Goal: Use online tool/utility: Use online tool/utility

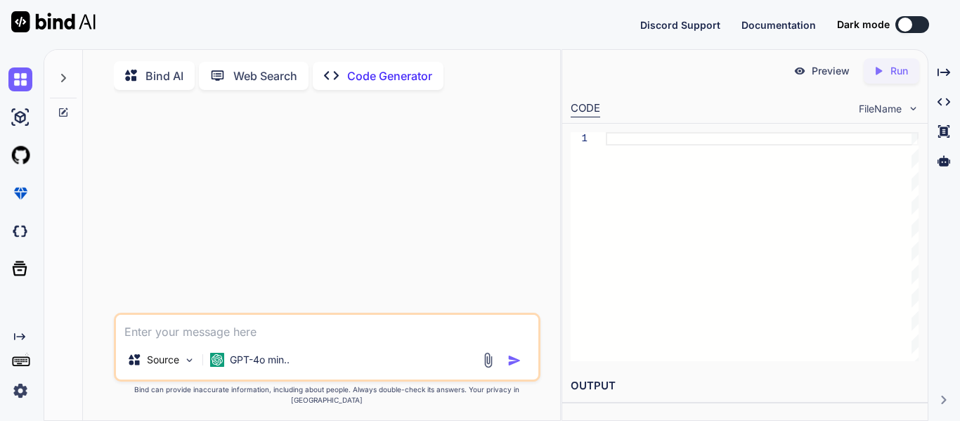
click at [268, 340] on textarea at bounding box center [327, 327] width 422 height 25
click at [188, 340] on textarea at bounding box center [327, 327] width 422 height 25
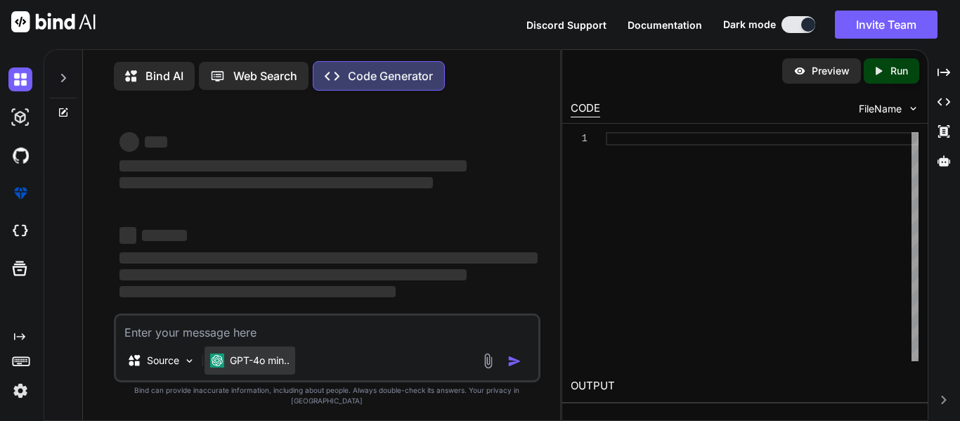
type textarea "x"
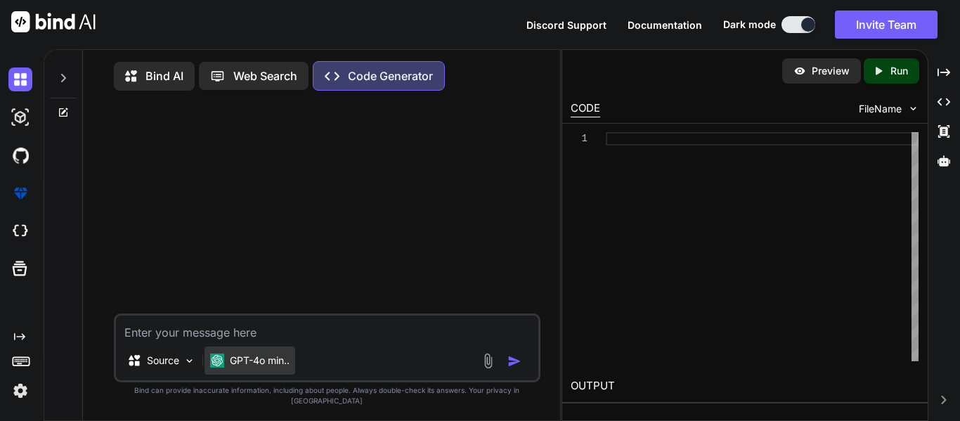
type textarea "<!DOCTYPE html> <html lang="en"> <head> <meta charset="UTF-8"> <meta name="view…"
type textarea "x"
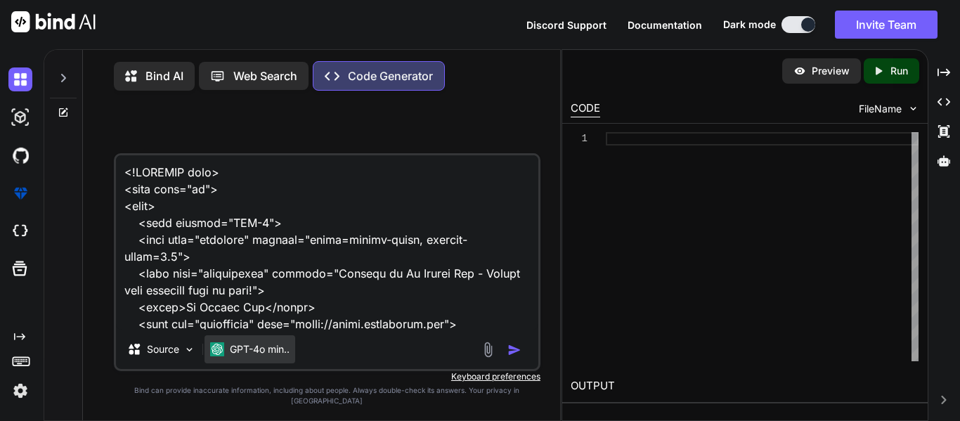
scroll to position [3054, 0]
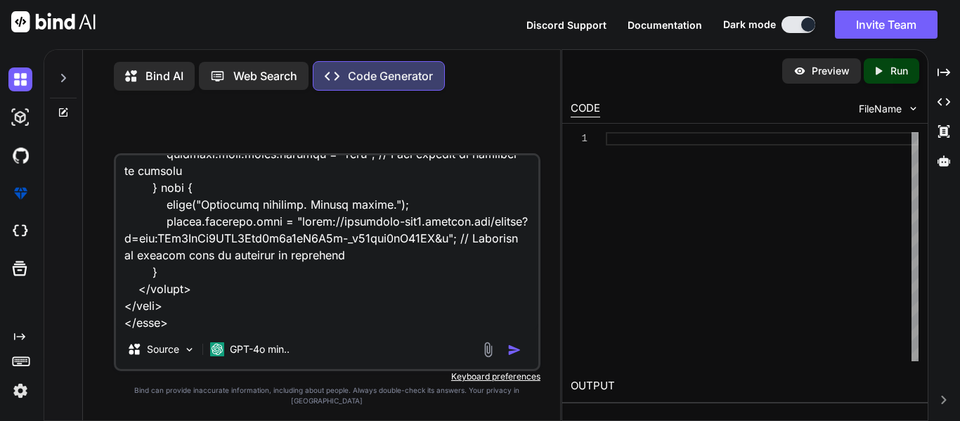
type textarea "<!DOCTYPE html> <html lang="en"> <head> <meta charset="UTF-8"> <meta name="view…"
type textarea "x"
type textarea "<!DOCTYPE html> <html lang="en"> <head> <meta charset="UTF-8"> <meta name="view…"
type textarea "x"
type textarea "<!DOCTYPE html> <html lang="en"> <head> <meta charset="UTF-8"> <meta name="view…"
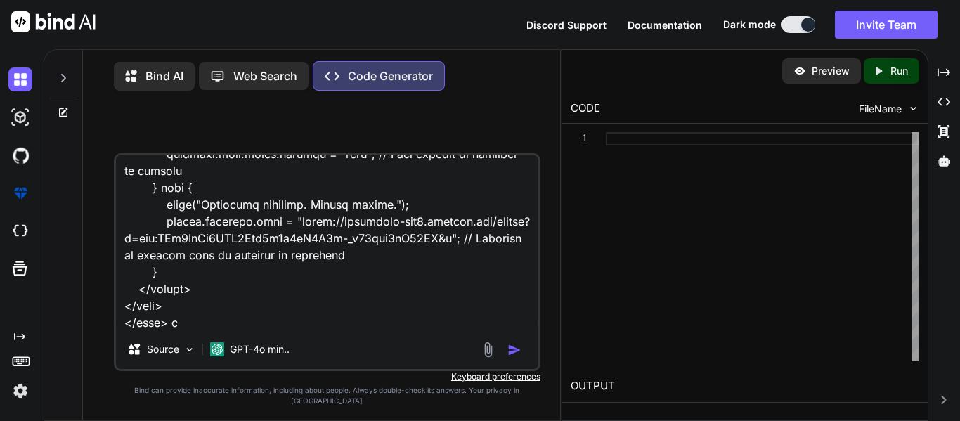
type textarea "x"
type textarea "<!DOCTYPE html> <html lang="en"> <head> <meta charset="UTF-8"> <meta name="view…"
type textarea "x"
type textarea "<!DOCTYPE html> <html lang="en"> <head> <meta charset="UTF-8"> <meta name="view…"
type textarea "x"
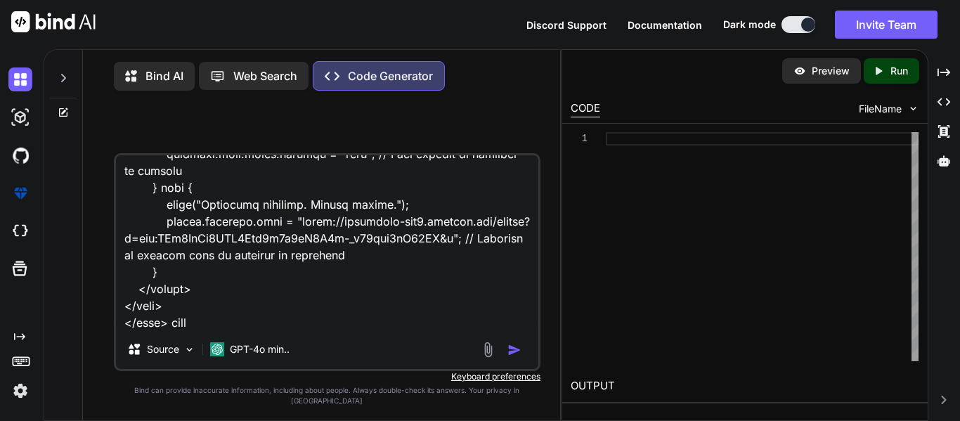
type textarea "<!DOCTYPE html> <html lang="en"> <head> <meta charset="UTF-8"> <meta name="view…"
type textarea "x"
type textarea "<!DOCTYPE html> <html lang="en"> <head> <meta charset="UTF-8"> <meta name="view…"
type textarea "x"
type textarea "<!DOCTYPE html> <html lang="en"> <head> <meta charset="UTF-8"> <meta name="view…"
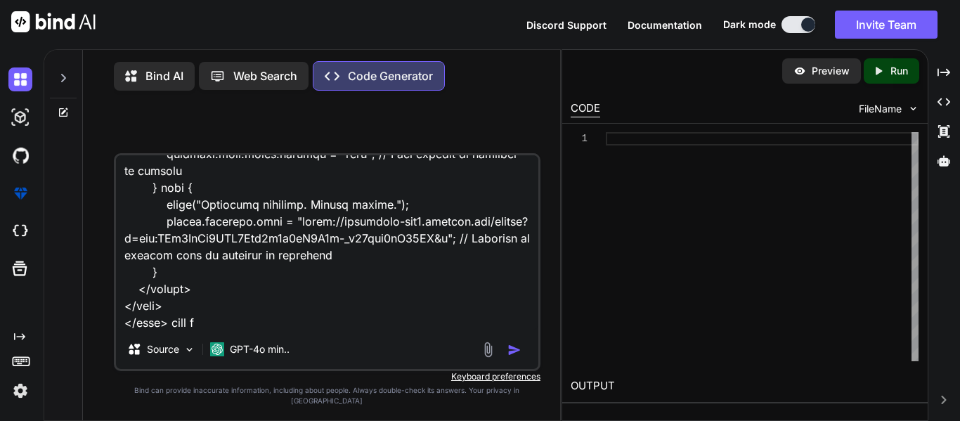
type textarea "x"
type textarea "<!DOCTYPE html> <html lang="en"> <head> <meta charset="UTF-8"> <meta name="view…"
type textarea "x"
type textarea "<!DOCTYPE html> <html lang="en"> <head> <meta charset="UTF-8"> <meta name="view…"
type textarea "x"
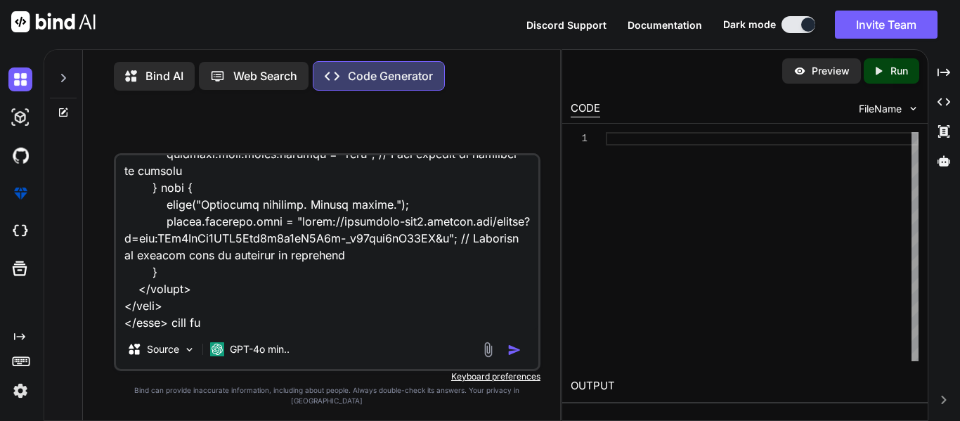
type textarea "<!DOCTYPE html> <html lang="en"> <head> <meta charset="UTF-8"> <meta name="view…"
type textarea "x"
type textarea "<!DOCTYPE html> <html lang="en"> <head> <meta charset="UTF-8"> <meta name="view…"
type textarea "x"
type textarea "<!DOCTYPE html> <html lang="en"> <head> <meta charset="UTF-8"> <meta name="view…"
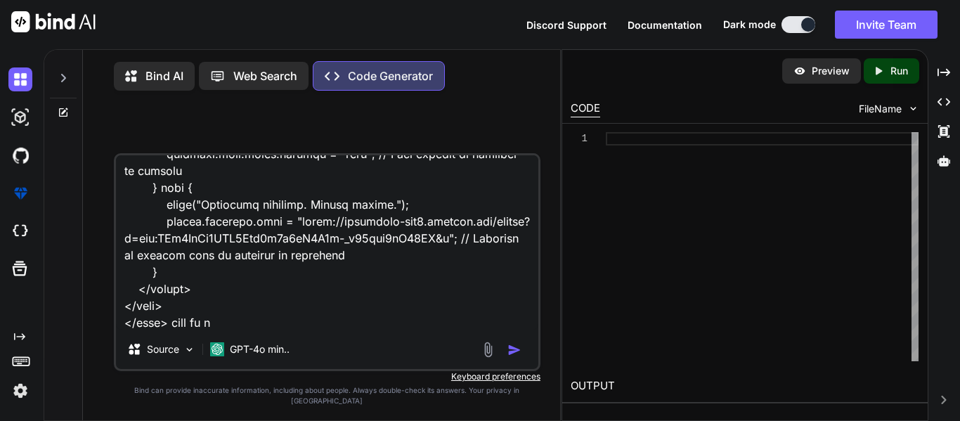
type textarea "x"
type textarea "<!DOCTYPE html> <html lang="en"> <head> <meta charset="UTF-8"> <meta name="view…"
type textarea "x"
type textarea "<!DOCTYPE html> <html lang="en"> <head> <meta charset="UTF-8"> <meta name="view…"
type textarea "x"
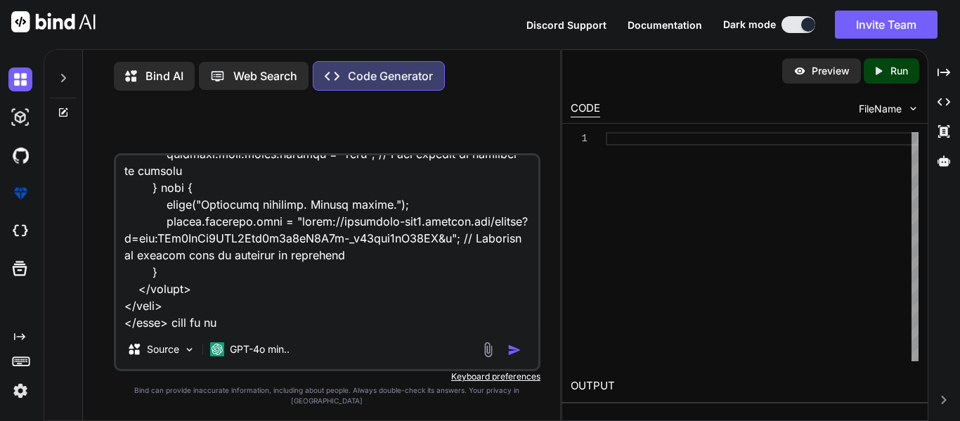
type textarea "<!DOCTYPE html> <html lang="en"> <head> <meta charset="UTF-8"> <meta name="view…"
type textarea "x"
type textarea "<!DOCTYPE html> <html lang="en"> <head> <meta charset="UTF-8"> <meta name="view…"
type textarea "x"
type textarea "<!DOCTYPE html> <html lang="en"> <head> <meta charset="UTF-8"> <meta name="view…"
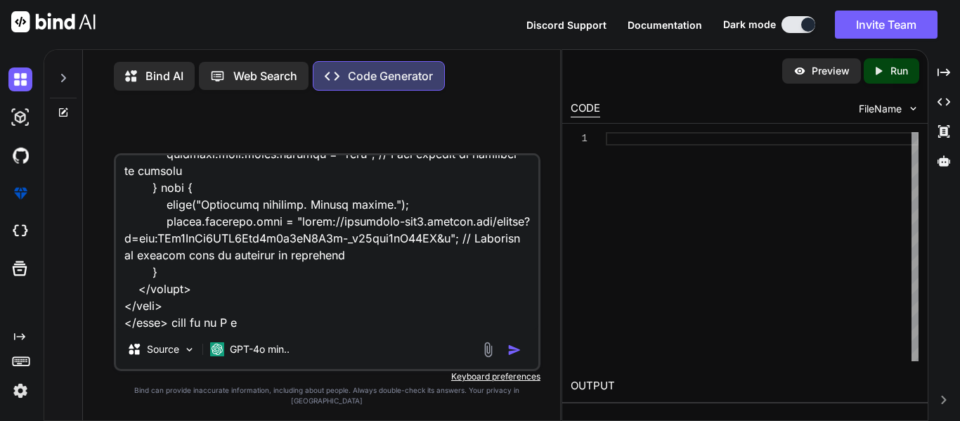
type textarea "x"
type textarea "<!DOCTYPE html> <html lang="en"> <head> <meta charset="UTF-8"> <meta name="view…"
type textarea "x"
type textarea "<!DOCTYPE html> <html lang="en"> <head> <meta charset="UTF-8"> <meta name="view…"
type textarea "x"
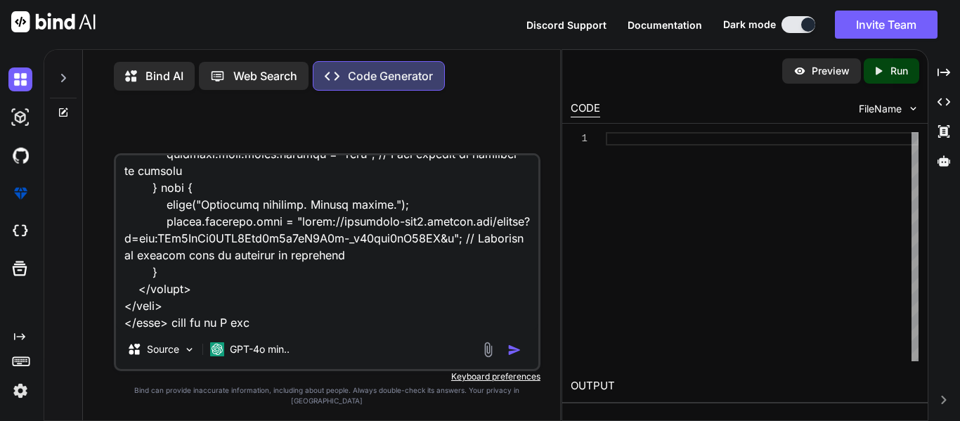
type textarea "<!DOCTYPE html> <html lang="en"> <head> <meta charset="UTF-8"> <meta name="view…"
type textarea "x"
type textarea "<!DOCTYPE html> <html lang="en"> <head> <meta charset="UTF-8"> <meta name="view…"
type textarea "x"
type textarea "<!DOCTYPE html> <html lang="en"> <head> <meta charset="UTF-8"> <meta name="view…"
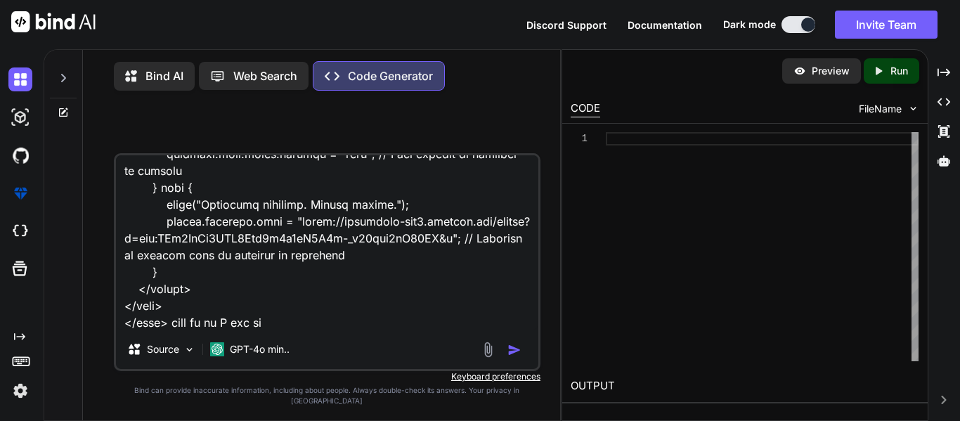
type textarea "x"
type textarea "<!DOCTYPE html> <html lang="en"> <head> <meta charset="UTF-8"> <meta name="view…"
type textarea "x"
type textarea "<!DOCTYPE html> <html lang="en"> <head> <meta charset="UTF-8"> <meta name="view…"
type textarea "x"
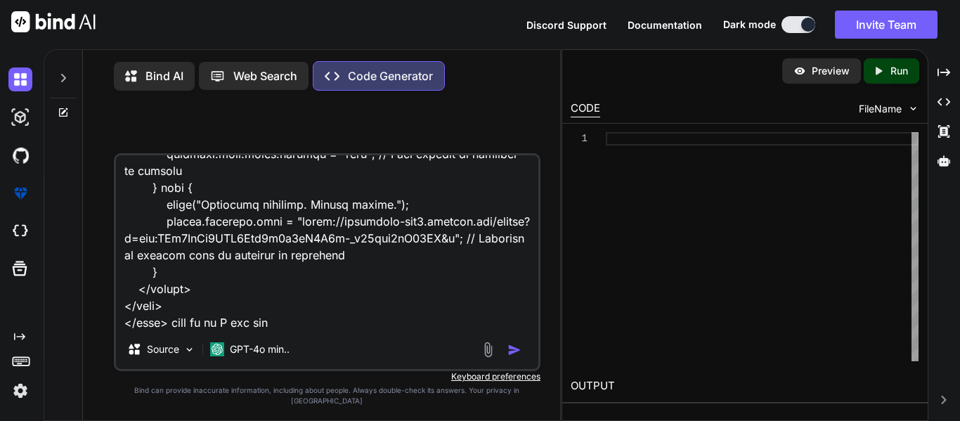
type textarea "<!DOCTYPE html> <html lang="en"> <head> <meta charset="UTF-8"> <meta name="view…"
type textarea "x"
type textarea "<!DOCTYPE html> <html lang="en"> <head> <meta charset="UTF-8"> <meta name="view…"
type textarea "x"
type textarea "<!DOCTYPE html> <html lang="en"> <head> <meta charset="UTF-8"> <meta name="view…"
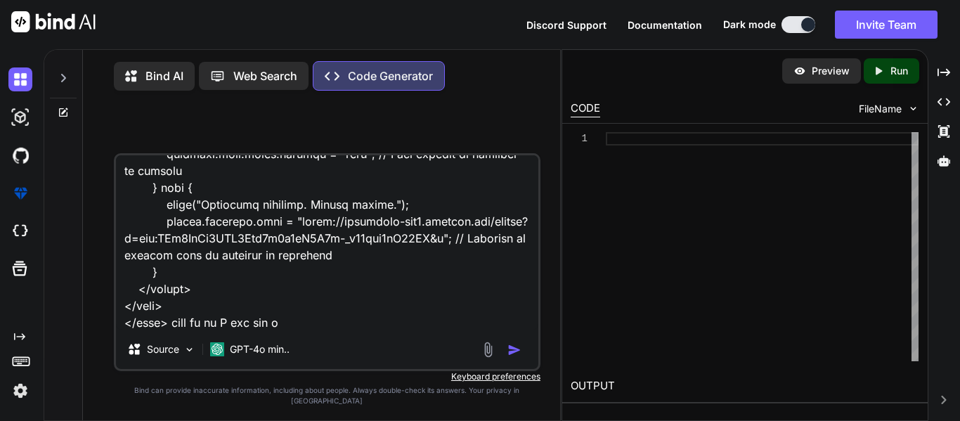
type textarea "x"
type textarea "<!DOCTYPE html> <html lang="en"> <head> <meta charset="UTF-8"> <meta name="view…"
type textarea "x"
type textarea "<!DOCTYPE html> <html lang="en"> <head> <meta charset="UTF-8"> <meta name="view…"
type textarea "x"
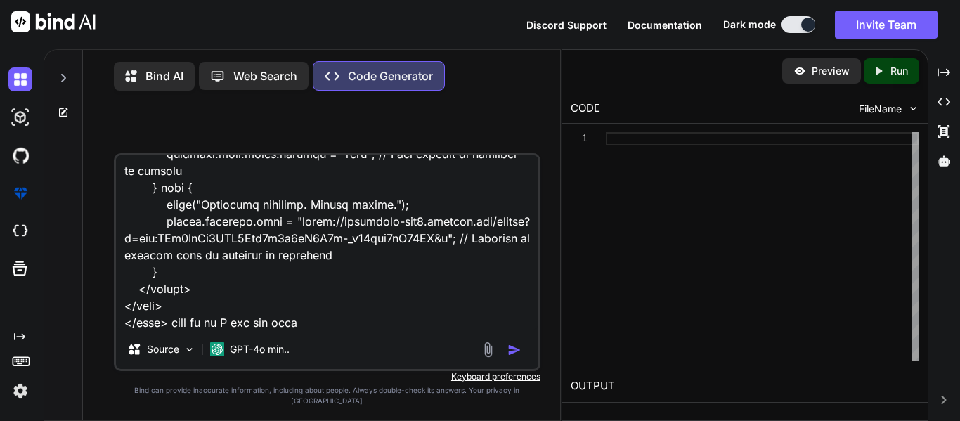
type textarea "<!DOCTYPE html> <html lang="en"> <head> <meta charset="UTF-8"> <meta name="view…"
type textarea "x"
type textarea "<!DOCTYPE html> <html lang="en"> <head> <meta charset="UTF-8"> <meta name="view…"
type textarea "x"
type textarea "<!DOCTYPE html> <html lang="en"> <head> <meta charset="UTF-8"> <meta name="view…"
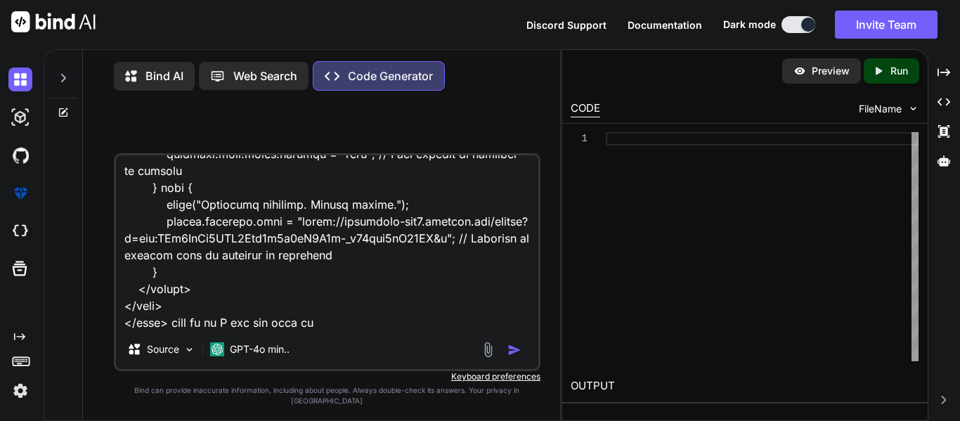
type textarea "x"
type textarea "<!DOCTYPE html> <html lang="en"> <head> <meta charset="UTF-8"> <meta name="view…"
type textarea "x"
type textarea "<!DOCTYPE html> <html lang="en"> <head> <meta charset="UTF-8"> <meta name="view…"
type textarea "x"
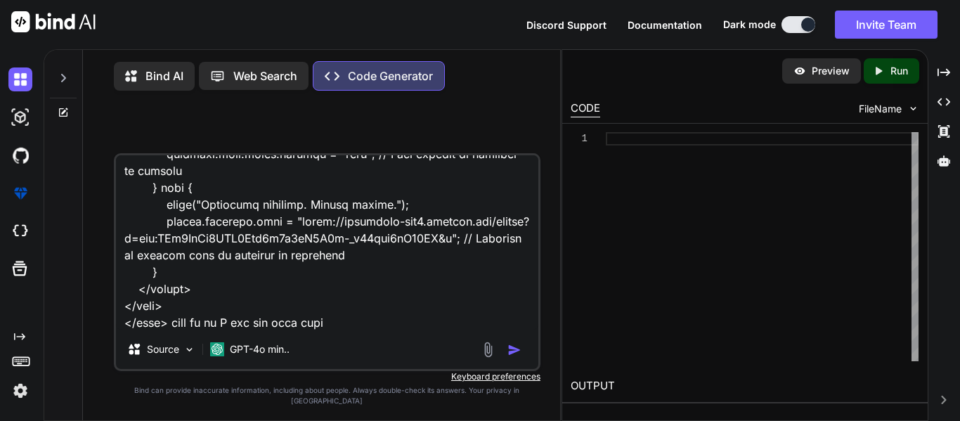
type textarea "<!DOCTYPE html> <html lang="en"> <head> <meta charset="UTF-8"> <meta name="view…"
type textarea "x"
type textarea "<!DOCTYPE html> <html lang="en"> <head> <meta charset="UTF-8"> <meta name="view…"
type textarea "x"
type textarea "<!DOCTYPE html> <html lang="en"> <head> <meta charset="UTF-8"> <meta name="view…"
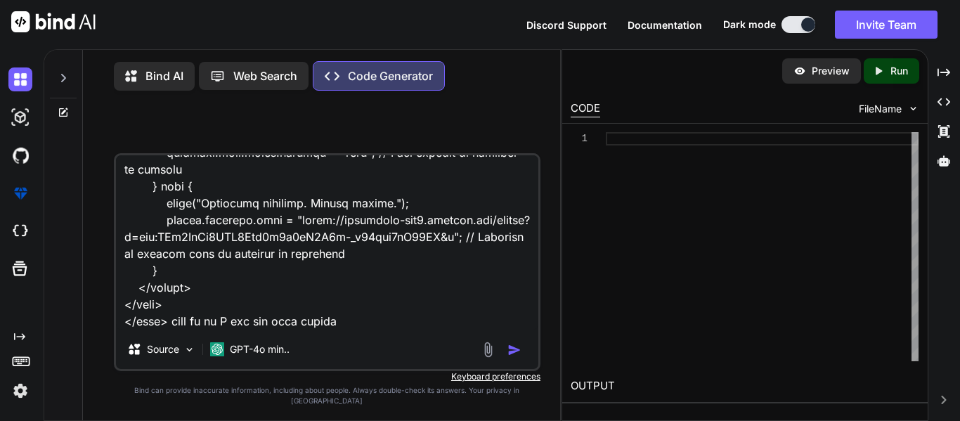
type textarea "x"
type textarea "<!DOCTYPE html> <html lang="en"> <head> <meta charset="UTF-8"> <meta name="view…"
type textarea "x"
type textarea "<!DOCTYPE html> <html lang="en"> <head> <meta charset="UTF-8"> <meta name="view…"
type textarea "x"
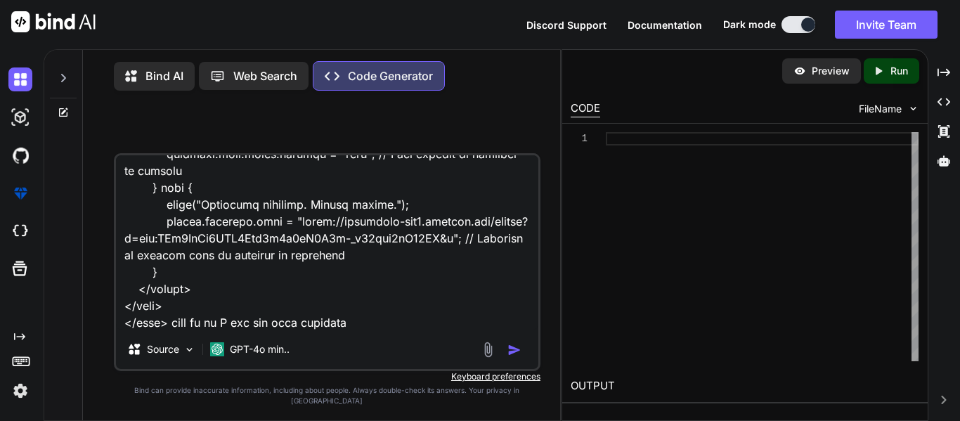
type textarea "<!DOCTYPE html> <html lang="en"> <head> <meta charset="UTF-8"> <meta name="view…"
type textarea "x"
type textarea "<!DOCTYPE html> <html lang="en"> <head> <meta charset="UTF-8"> <meta name="view…"
type textarea "x"
type textarea "<!DOCTYPE html> <html lang="en"> <head> <meta charset="UTF-8"> <meta name="view…"
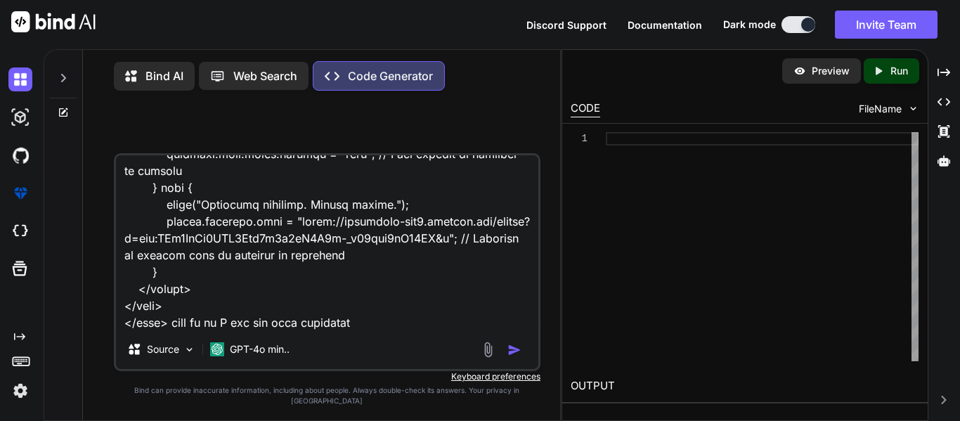
type textarea "x"
type textarea "<!DOCTYPE html> <html lang="en"> <head> <meta charset="UTF-8"> <meta name="view…"
type textarea "x"
type textarea "<!DOCTYPE html> <html lang="en"> <head> <meta charset="UTF-8"> <meta name="view…"
type textarea "x"
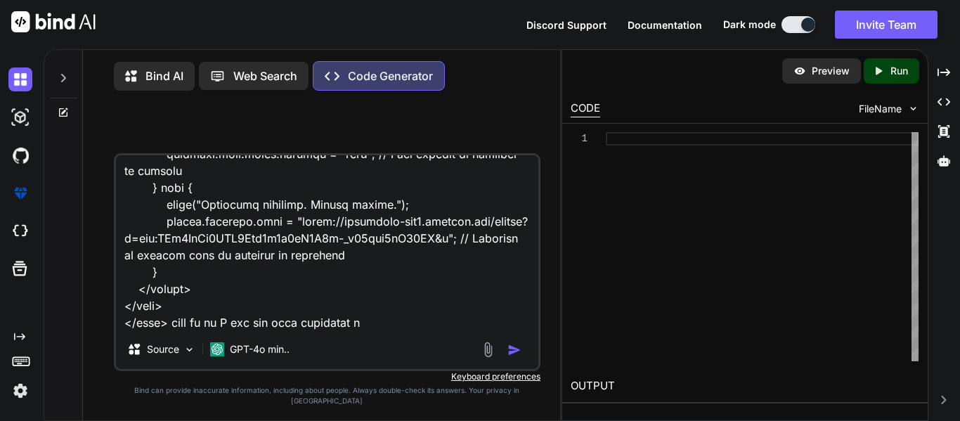
type textarea "<!DOCTYPE html> <html lang="en"> <head> <meta charset="UTF-8"> <meta name="view…"
type textarea "x"
type textarea "<!DOCTYPE html> <html lang="en"> <head> <meta charset="UTF-8"> <meta name="view…"
type textarea "x"
type textarea "<!DOCTYPE html> <html lang="en"> <head> <meta charset="UTF-8"> <meta name="view…"
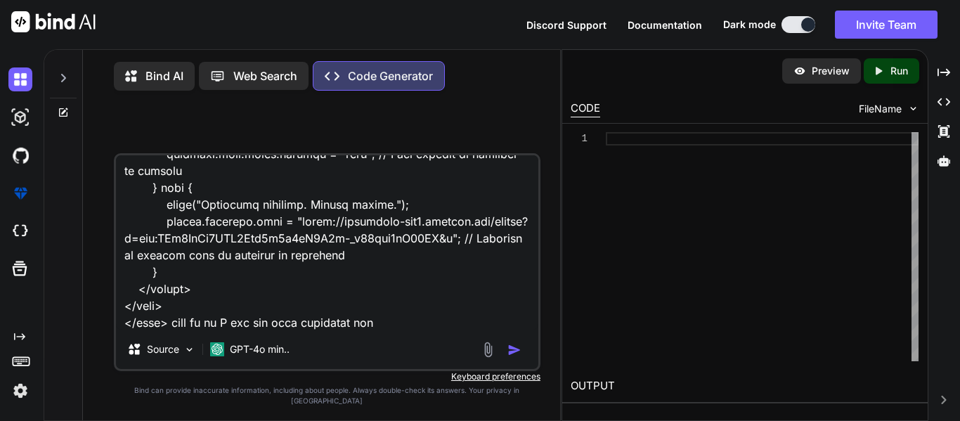
type textarea "x"
type textarea "<!DOCTYPE html> <html lang="en"> <head> <meta charset="UTF-8"> <meta name="view…"
type textarea "x"
type textarea "<!DOCTYPE html> <html lang="en"> <head> <meta charset="UTF-8"> <meta name="view…"
type textarea "x"
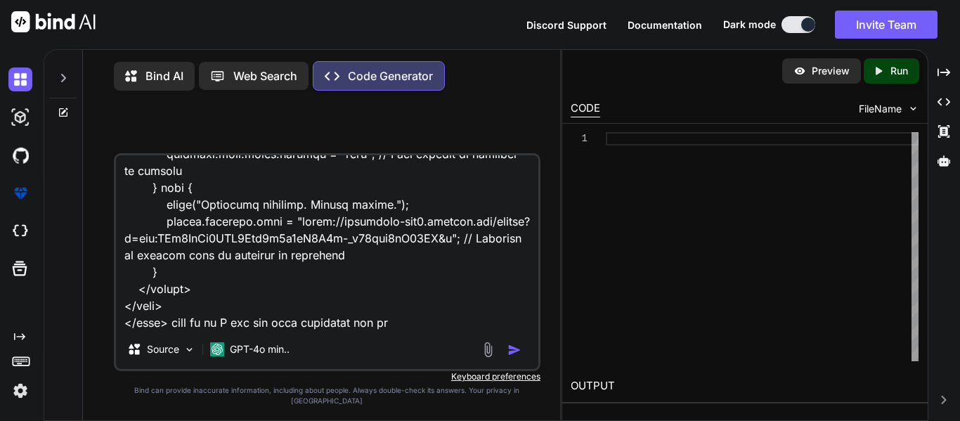
type textarea "<!DOCTYPE html> <html lang="en"> <head> <meta charset="UTF-8"> <meta name="view…"
type textarea "x"
type textarea "<!DOCTYPE html> <html lang="en"> <head> <meta charset="UTF-8"> <meta name="view…"
type textarea "x"
type textarea "<!DOCTYPE html> <html lang="en"> <head> <meta charset="UTF-8"> <meta name="view…"
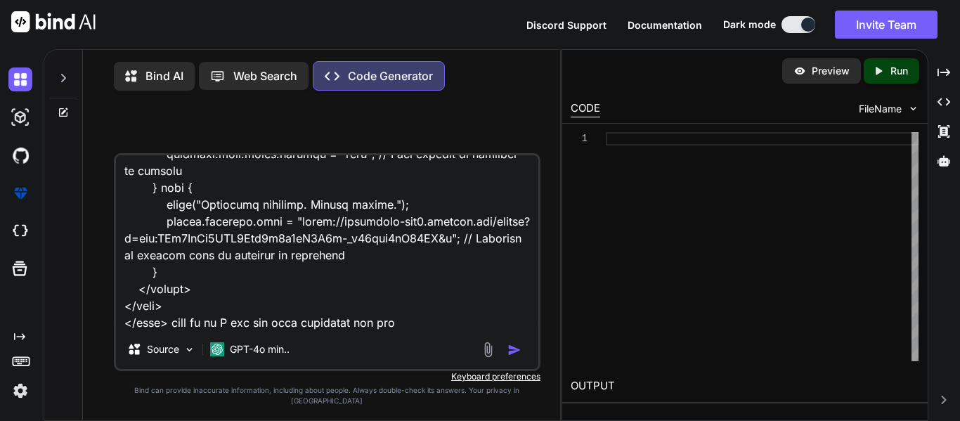
type textarea "x"
type textarea "<!DOCTYPE html> <html lang="en"> <head> <meta charset="UTF-8"> <meta name="view…"
type textarea "x"
type textarea "<!DOCTYPE html> <html lang="en"> <head> <meta charset="UTF-8"> <meta name="view…"
type textarea "x"
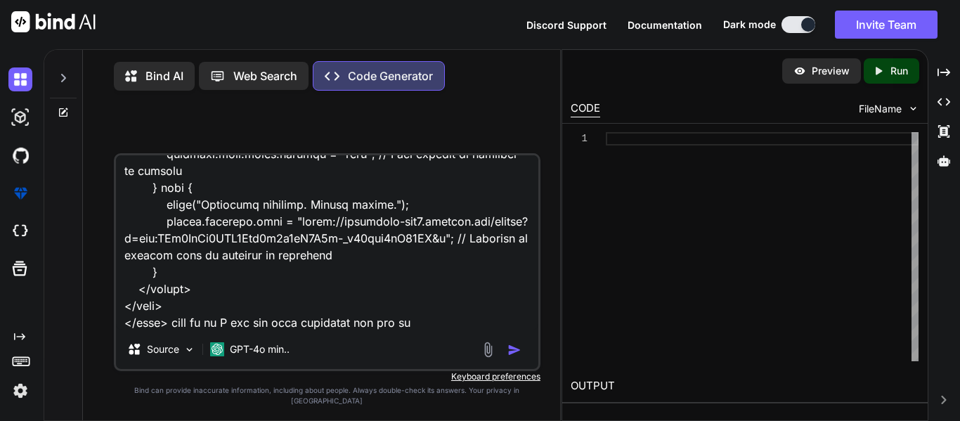
type textarea "<!DOCTYPE html> <html lang="en"> <head> <meta charset="UTF-8"> <meta name="view…"
type textarea "x"
type textarea "<!DOCTYPE html> <html lang="en"> <head> <meta charset="UTF-8"> <meta name="view…"
type textarea "x"
type textarea "<!DOCTYPE html> <html lang="en"> <head> <meta charset="UTF-8"> <meta name="view…"
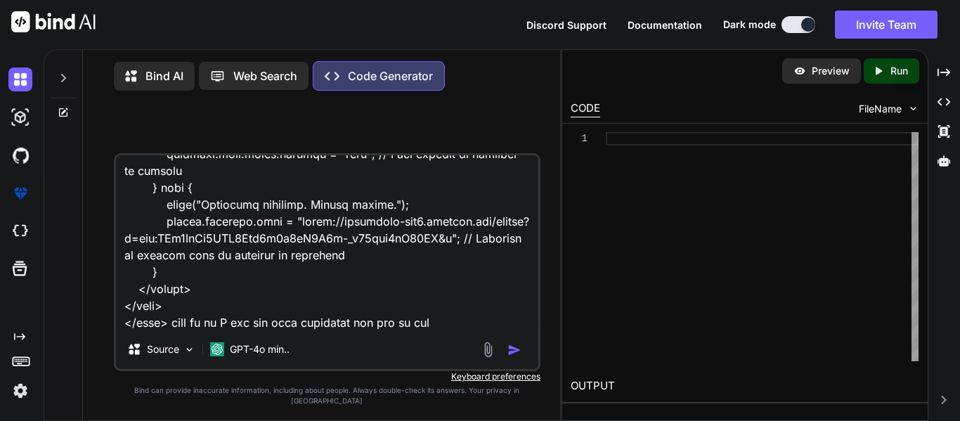
type textarea "x"
type textarea "<!DOCTYPE html> <html lang="en"> <head> <meta charset="UTF-8"> <meta name="view…"
type textarea "x"
type textarea "<!DOCTYPE html> <html lang="en"> <head> <meta charset="UTF-8"> <meta name="view…"
type textarea "x"
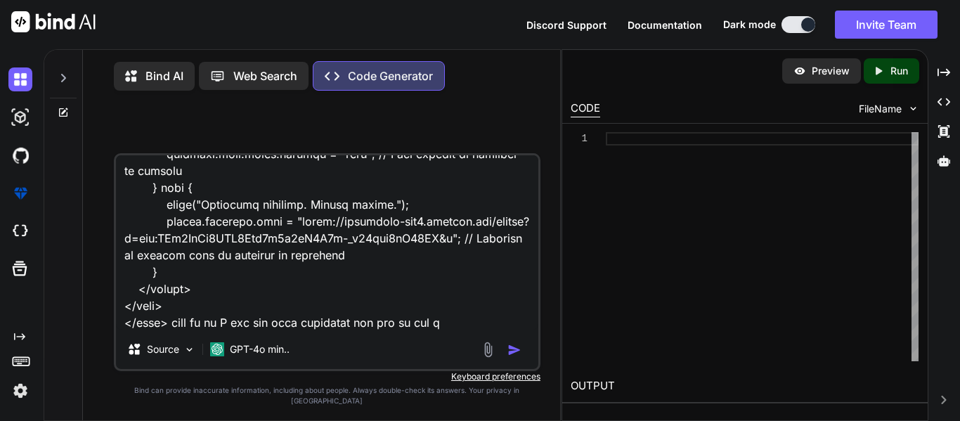
type textarea "<!DOCTYPE html> <html lang="en"> <head> <meta charset="UTF-8"> <meta name="view…"
type textarea "x"
type textarea "<!DOCTYPE html> <html lang="en"> <head> <meta charset="UTF-8"> <meta name="view…"
type textarea "x"
type textarea "<!DOCTYPE html> <html lang="en"> <head> <meta charset="UTF-8"> <meta name="view…"
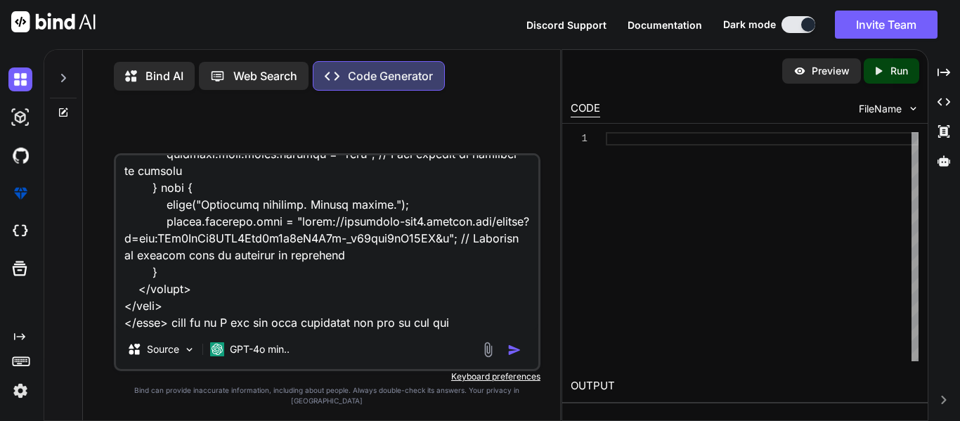
type textarea "x"
type textarea "<!DOCTYPE html> <html lang="en"> <head> <meta charset="UTF-8"> <meta name="view…"
type textarea "x"
type textarea "<!DOCTYPE html> <html lang="en"> <head> <meta charset="UTF-8"> <meta name="view…"
type textarea "x"
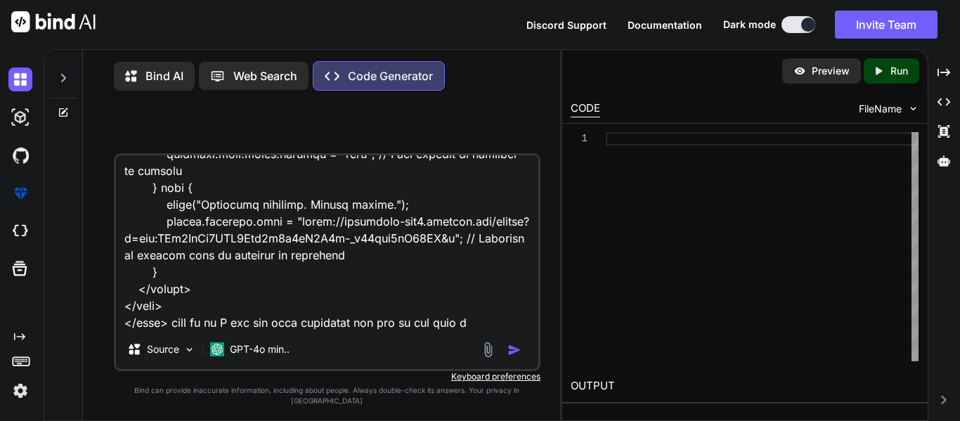
type textarea "<!DOCTYPE html> <html lang="en"> <head> <meta charset="UTF-8"> <meta name="view…"
type textarea "x"
type textarea "<!DOCTYPE html> <html lang="en"> <head> <meta charset="UTF-8"> <meta name="view…"
type textarea "x"
type textarea "<!DOCTYPE html> <html lang="en"> <head> <meta charset="UTF-8"> <meta name="view…"
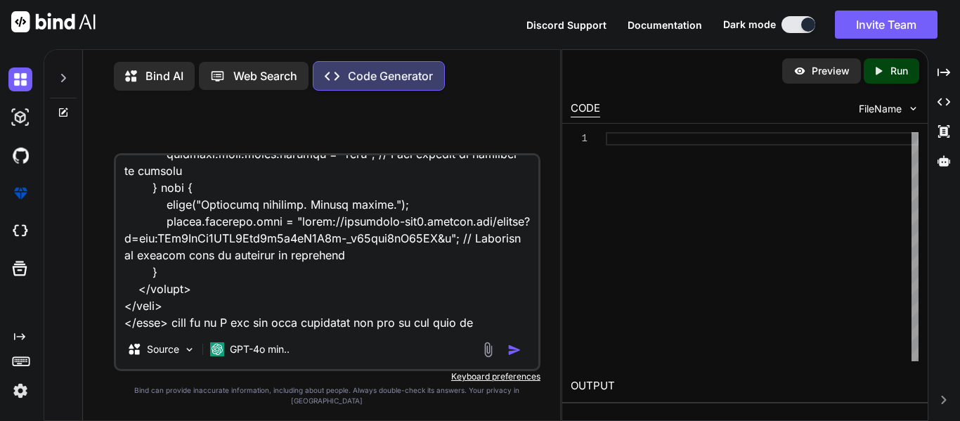
type textarea "x"
type textarea "<!DOCTYPE html> <html lang="en"> <head> <meta charset="UTF-8"> <meta name="view…"
type textarea "x"
type textarea "<!DOCTYPE html> <html lang="en"> <head> <meta charset="UTF-8"> <meta name="view…"
type textarea "x"
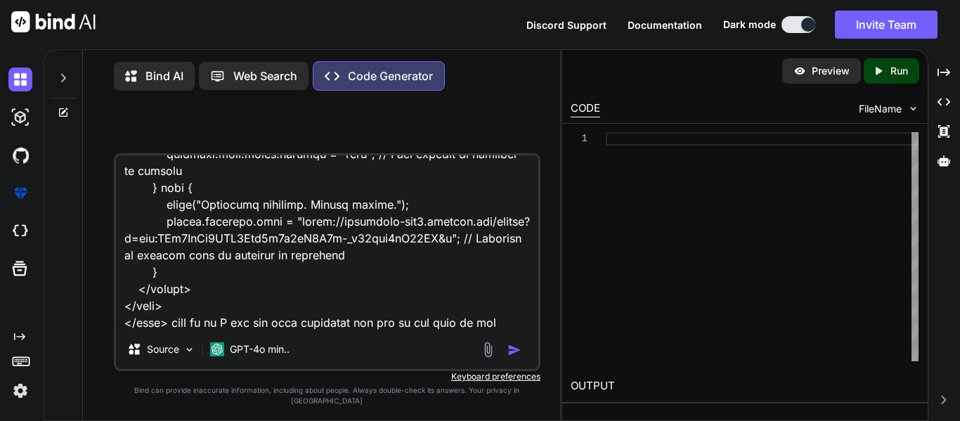
type textarea "<!DOCTYPE html> <html lang="en"> <head> <meta charset="UTF-8"> <meta name="view…"
type textarea "x"
type textarea "<!DOCTYPE html> <html lang="en"> <head> <meta charset="UTF-8"> <meta name="view…"
type textarea "x"
type textarea "<!DOCTYPE html> <html lang="en"> <head> <meta charset="UTF-8"> <meta name="view…"
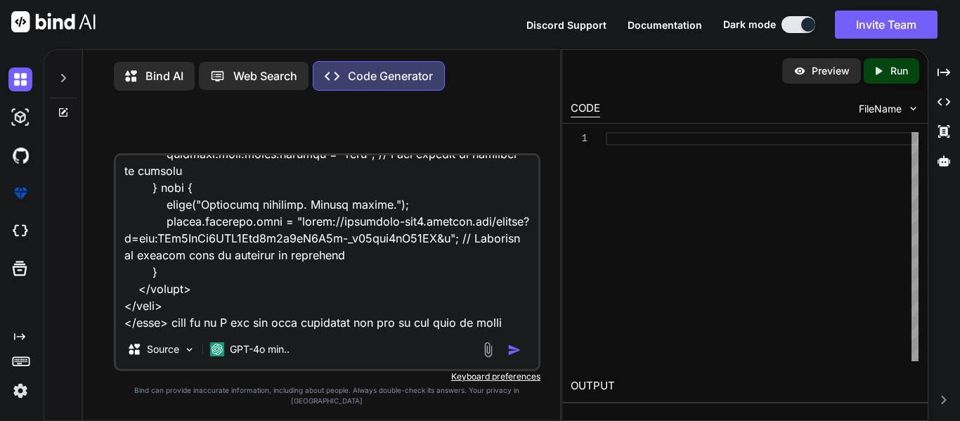
type textarea "x"
type textarea "<!DOCTYPE html> <html lang="en"> <head> <meta charset="UTF-8"> <meta name="view…"
type textarea "x"
type textarea "<!DOCTYPE html> <html lang="en"> <head> <meta charset="UTF-8"> <meta name="view…"
type textarea "x"
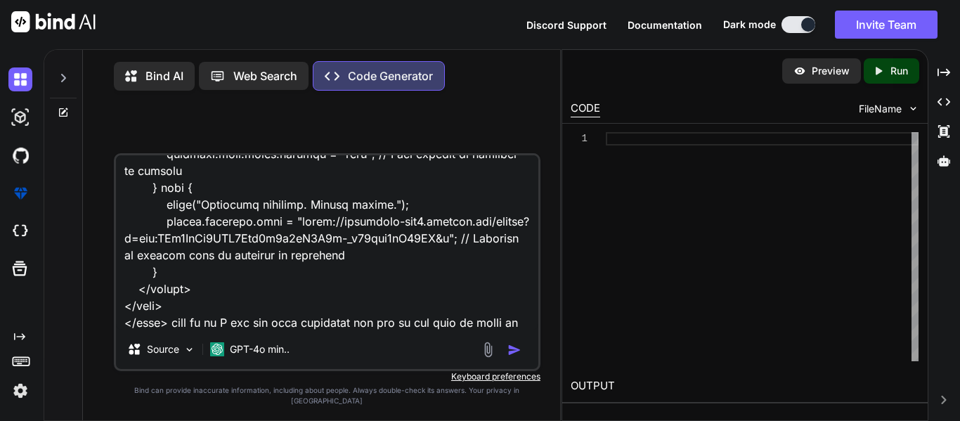
type textarea "<!DOCTYPE html> <html lang="en"> <head> <meta charset="UTF-8"> <meta name="view…"
type textarea "x"
type textarea "<!DOCTYPE html> <html lang="en"> <head> <meta charset="UTF-8"> <meta name="view…"
type textarea "x"
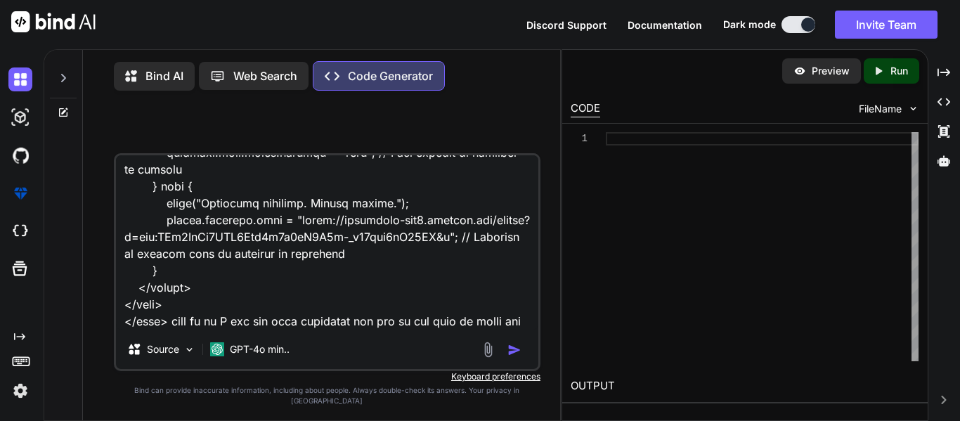
type textarea "<!DOCTYPE html> <html lang="en"> <head> <meta charset="UTF-8"> <meta name="view…"
type textarea "x"
type textarea "<!DOCTYPE html> <html lang="en"> <head> <meta charset="UTF-8"> <meta name="view…"
type textarea "x"
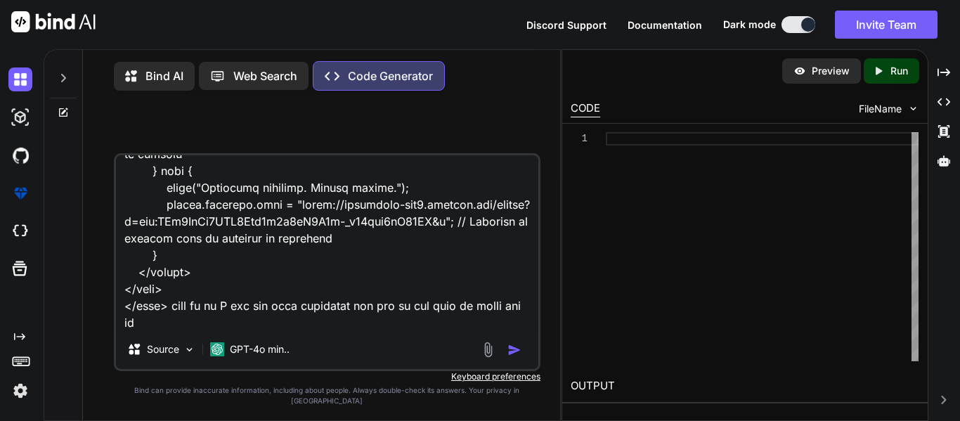
type textarea "<!DOCTYPE html> <html lang="en"> <head> <meta charset="UTF-8"> <meta name="view…"
type textarea "x"
type textarea "<!DOCTYPE html> <html lang="en"> <head> <meta charset="UTF-8"> <meta name="view…"
type textarea "x"
type textarea "<!DOCTYPE html> <html lang="en"> <head> <meta charset="UTF-8"> <meta name="view…"
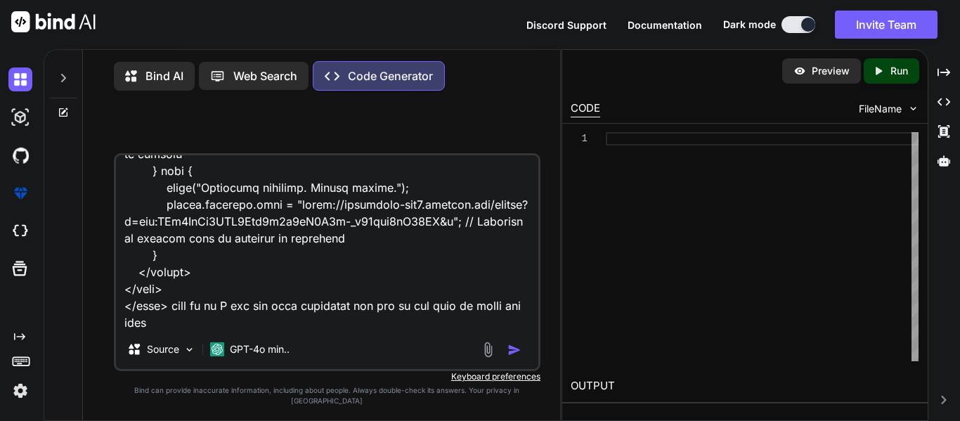
type textarea "x"
type textarea "<!DOCTYPE html> <html lang="en"> <head> <meta charset="UTF-8"> <meta name="view…"
type textarea "x"
type textarea "<!DOCTYPE html> <html lang="en"> <head> <meta charset="UTF-8"> <meta name="view…"
type textarea "x"
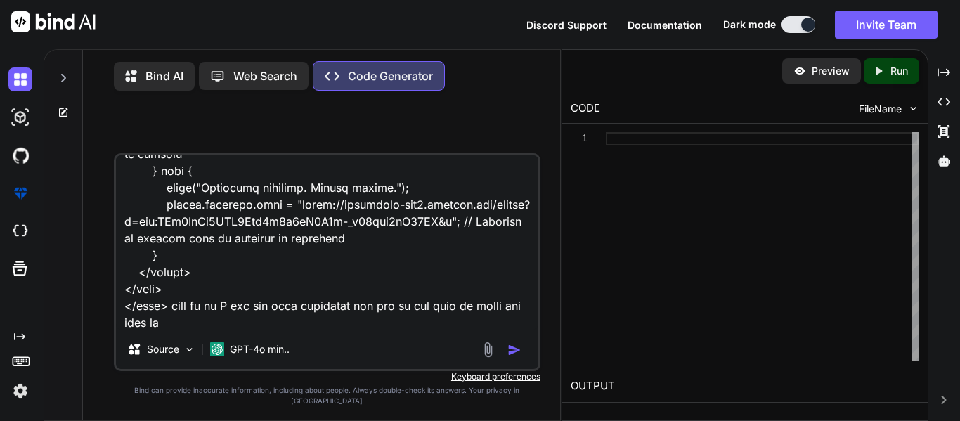
type textarea "<!DOCTYPE html> <html lang="en"> <head> <meta charset="UTF-8"> <meta name="view…"
type textarea "x"
type textarea "<!DOCTYPE html> <html lang="en"> <head> <meta charset="UTF-8"> <meta name="view…"
type textarea "x"
type textarea "<!DOCTYPE html> <html lang="en"> <head> <meta charset="UTF-8"> <meta name="view…"
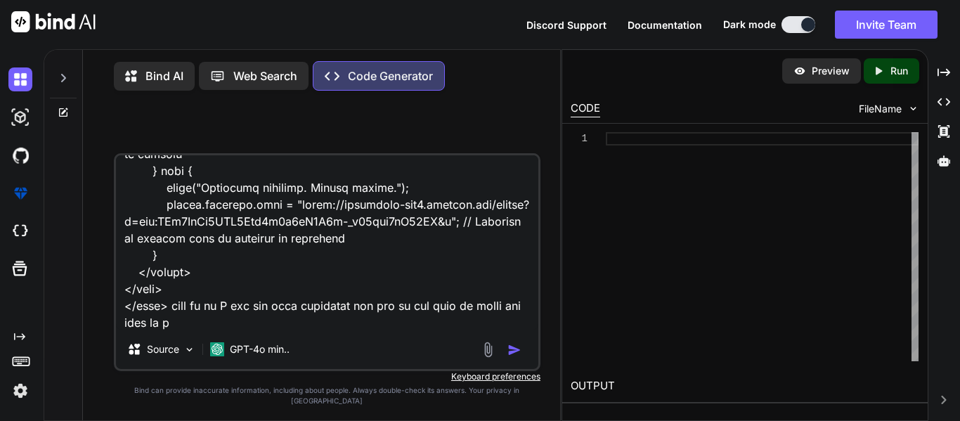
type textarea "x"
type textarea "<!DOCTYPE html> <html lang="en"> <head> <meta charset="UTF-8"> <meta name="view…"
type textarea "x"
type textarea "<!DOCTYPE html> <html lang="en"> <head> <meta charset="UTF-8"> <meta name="view…"
type textarea "x"
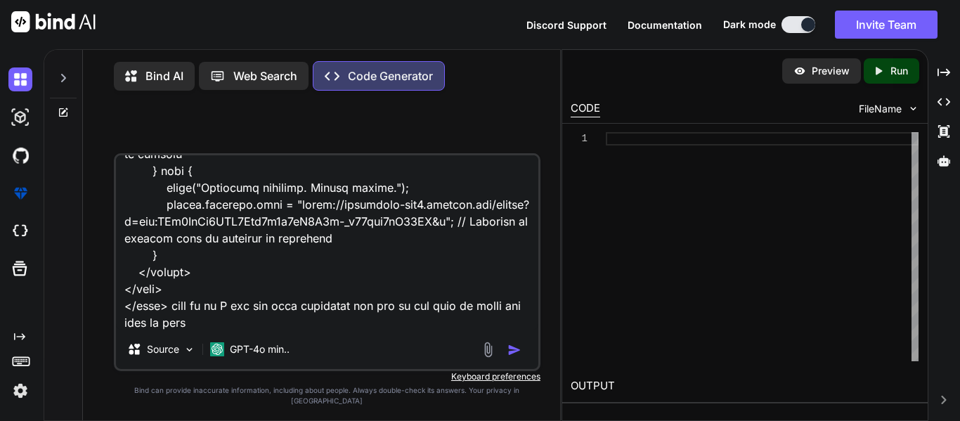
type textarea "<!DOCTYPE html> <html lang="en"> <head> <meta charset="UTF-8"> <meta name="view…"
type textarea "x"
type textarea "<!DOCTYPE html> <html lang="en"> <head> <meta charset="UTF-8"> <meta name="view…"
type textarea "x"
type textarea "<!DOCTYPE html> <html lang="en"> <head> <meta charset="UTF-8"> <meta name="view…"
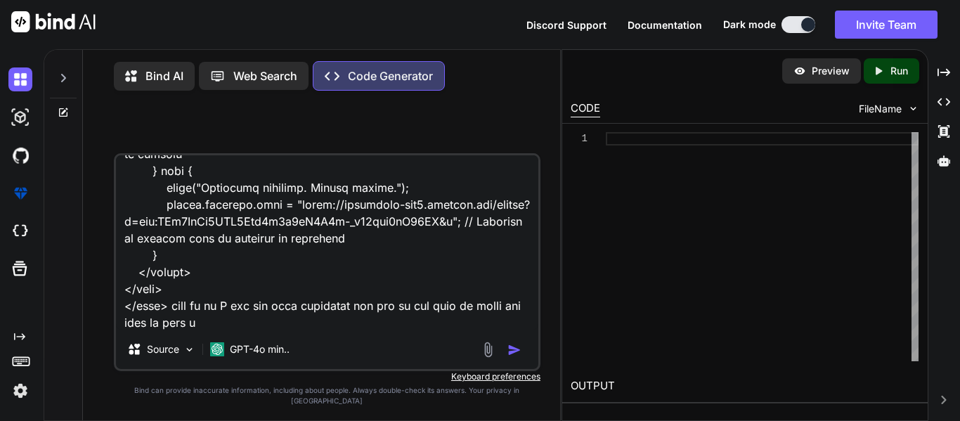
type textarea "x"
type textarea "<!DOCTYPE html> <html lang="en"> <head> <meta charset="UTF-8"> <meta name="view…"
type textarea "x"
type textarea "<!DOCTYPE html> <html lang="en"> <head> <meta charset="UTF-8"> <meta name="view…"
type textarea "x"
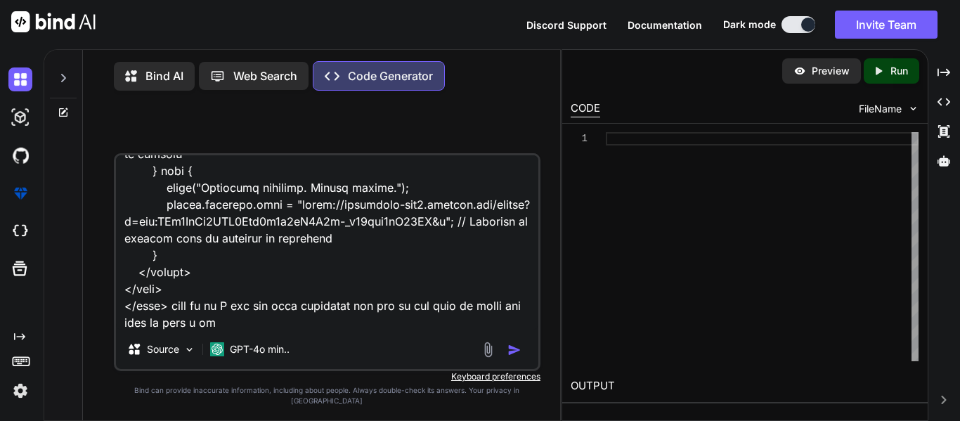
type textarea "<!DOCTYPE html> <html lang="en"> <head> <meta charset="UTF-8"> <meta name="view…"
type textarea "x"
type textarea "<!DOCTYPE html> <html lang="en"> <head> <meta charset="UTF-8"> <meta name="view…"
type textarea "x"
type textarea "<!DOCTYPE html> <html lang="en"> <head> <meta charset="UTF-8"> <meta name="view…"
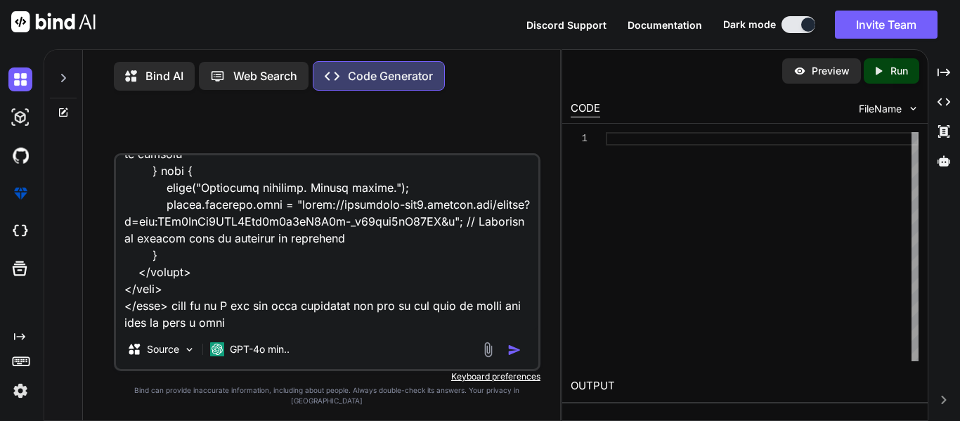
type textarea "x"
type textarea "<!DOCTYPE html> <html lang="en"> <head> <meta charset="UTF-8"> <meta name="view…"
type textarea "x"
type textarea "<!DOCTYPE html> <html lang="en"> <head> <meta charset="UTF-8"> <meta name="view…"
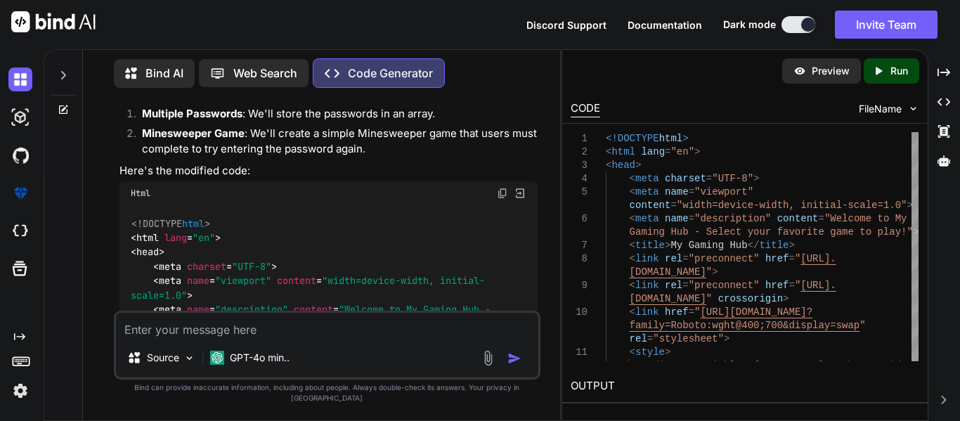
scroll to position [996, 0]
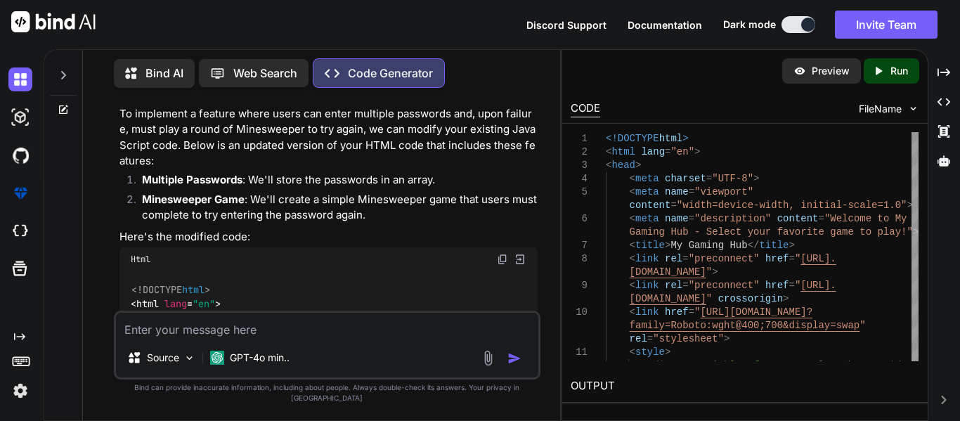
click at [504, 263] on img at bounding box center [502, 259] width 11 height 11
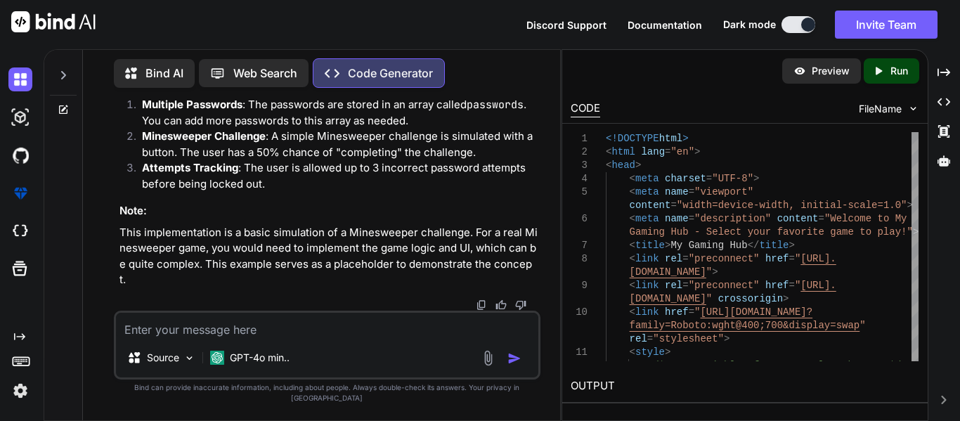
scroll to position [4937, 0]
click at [298, 337] on textarea at bounding box center [327, 325] width 422 height 25
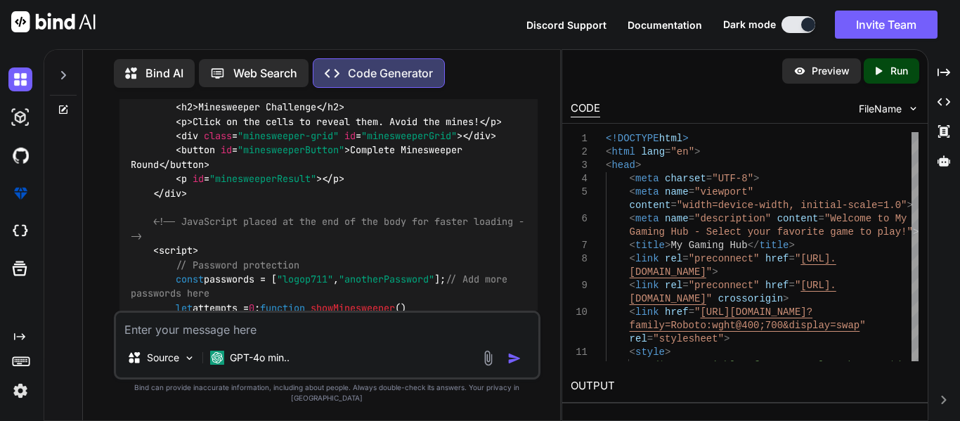
scroll to position [5280, 0]
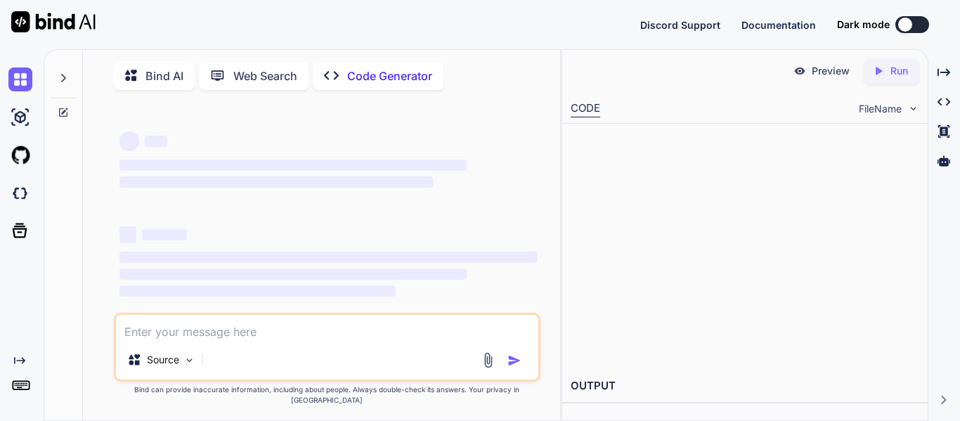
type textarea "x"
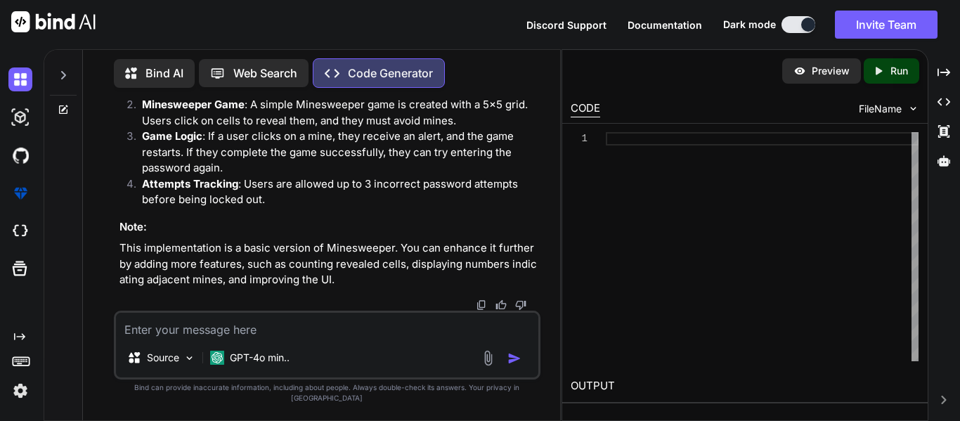
scroll to position [8995, 0]
click at [315, 337] on textarea at bounding box center [327, 325] width 422 height 25
type textarea "it doesn't work'"
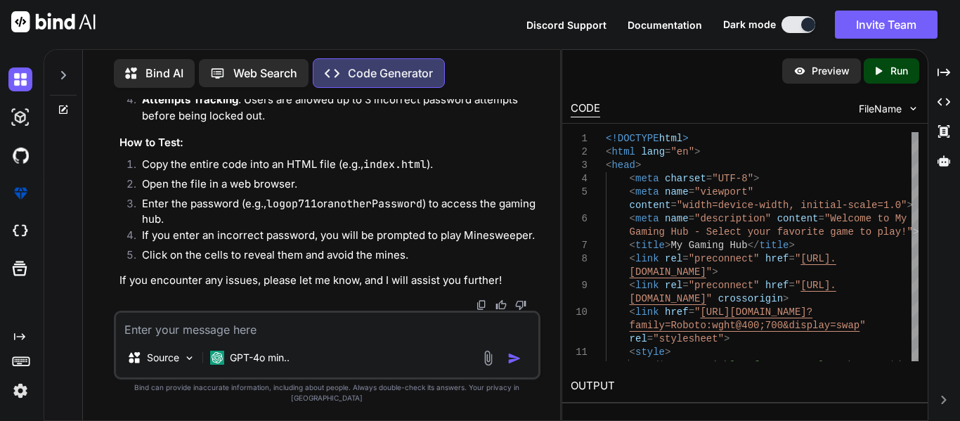
scroll to position [10415, 0]
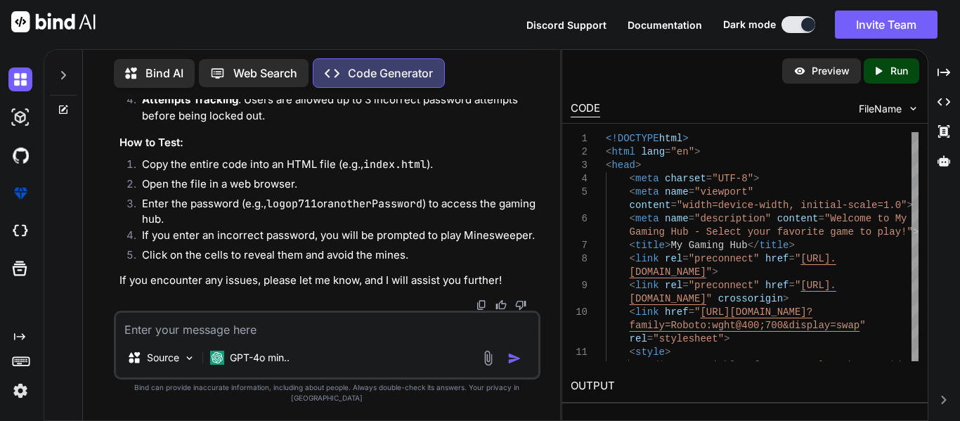
click at [323, 360] on div "Source GPT-4o min.." at bounding box center [327, 361] width 422 height 34
click at [317, 338] on textarea at bounding box center [327, 325] width 422 height 25
drag, startPoint x: 151, startPoint y: 338, endPoint x: 48, endPoint y: 316, distance: 105.6
click at [48, 316] on div "Bind AI Web Search Created with Pixso. Code Generator You Code Generator To imp…" at bounding box center [302, 233] width 516 height 373
type textarea "start over completely knew try again"
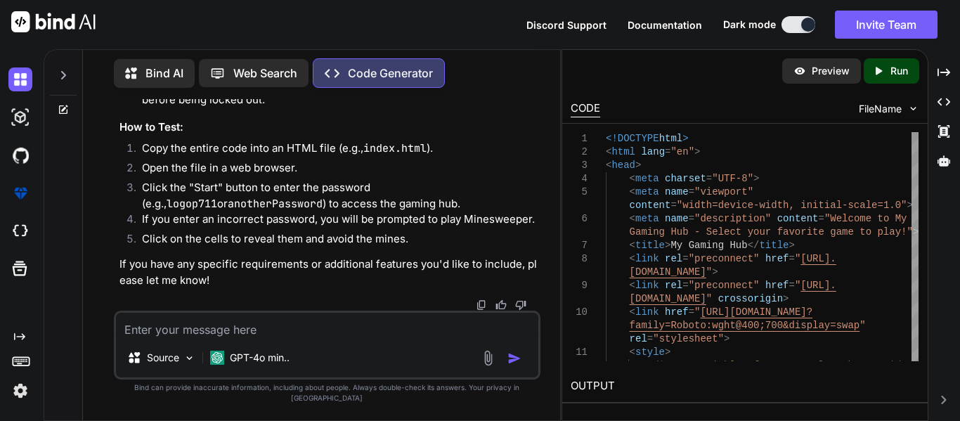
scroll to position [15739, 0]
click at [67, 81] on div at bounding box center [63, 71] width 27 height 48
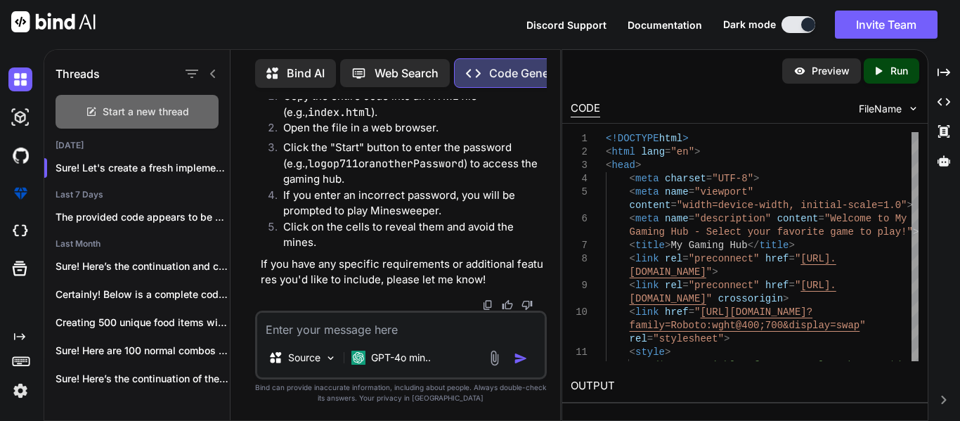
click at [129, 96] on div "Start a new thread" at bounding box center [137, 112] width 163 height 34
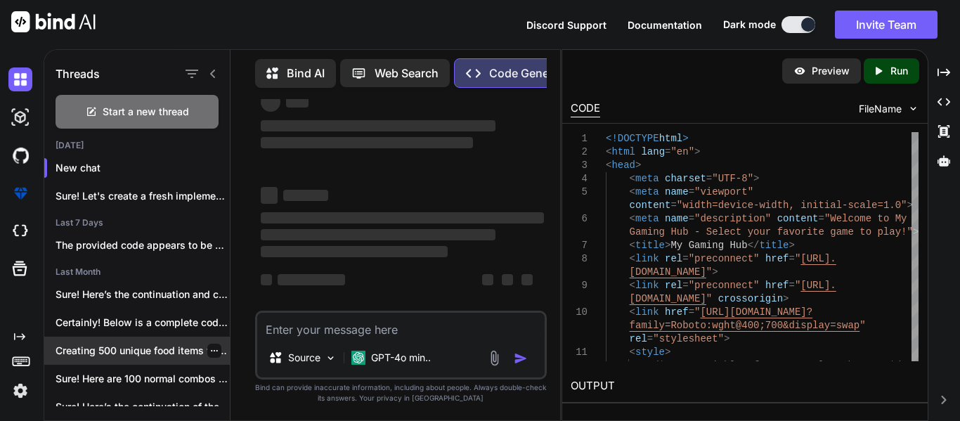
scroll to position [37, 0]
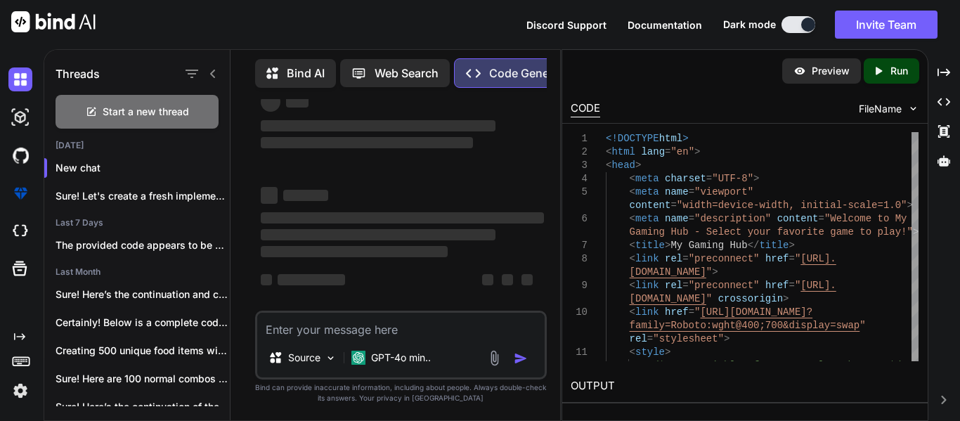
click at [379, 330] on textarea at bounding box center [400, 325] width 287 height 25
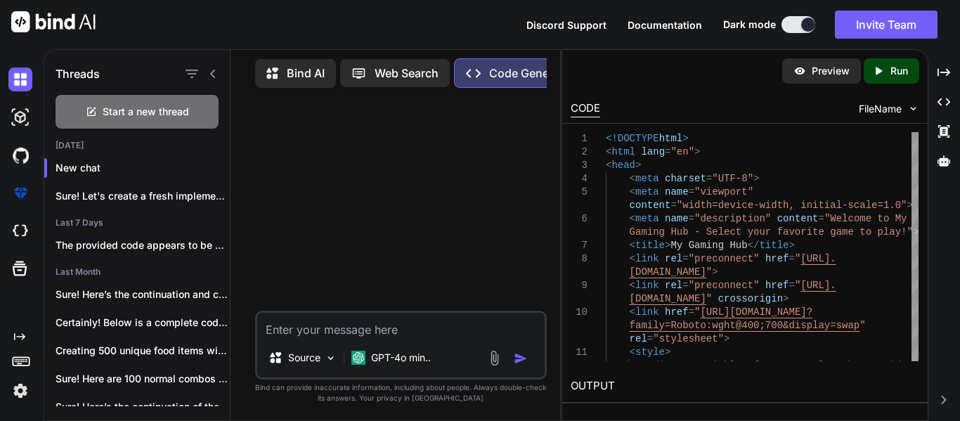
scroll to position [0, 0]
click at [379, 330] on textarea at bounding box center [400, 325] width 287 height 25
type textarea "mineswepper"
type textarea "minesweeper in html"
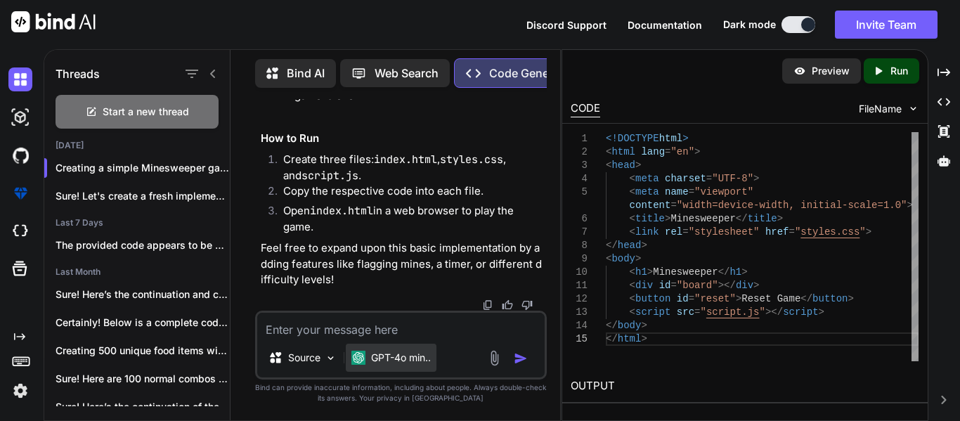
scroll to position [2487, 0]
click at [386, 337] on textarea at bounding box center [400, 325] width 287 height 25
type textarea "onwe script"
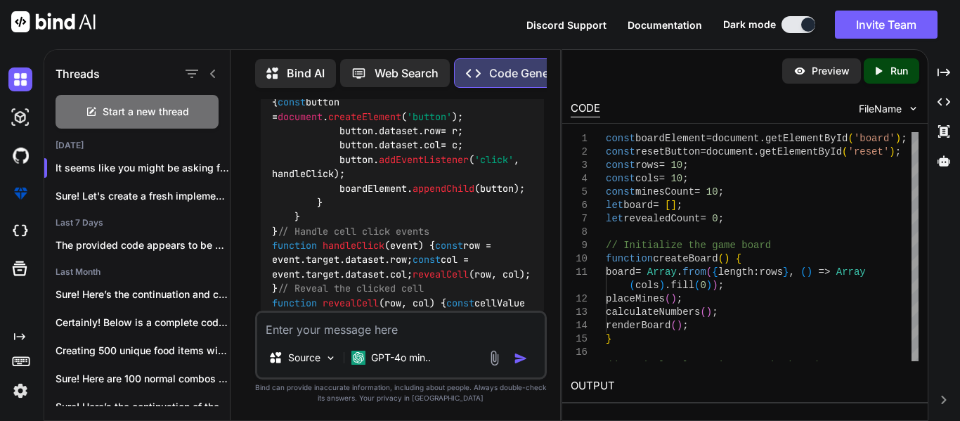
scroll to position [3434, 0]
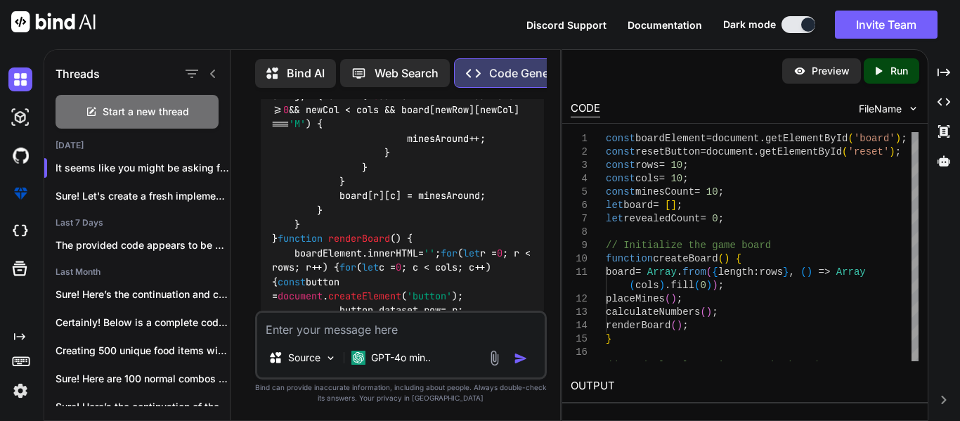
scroll to position [1171, 0]
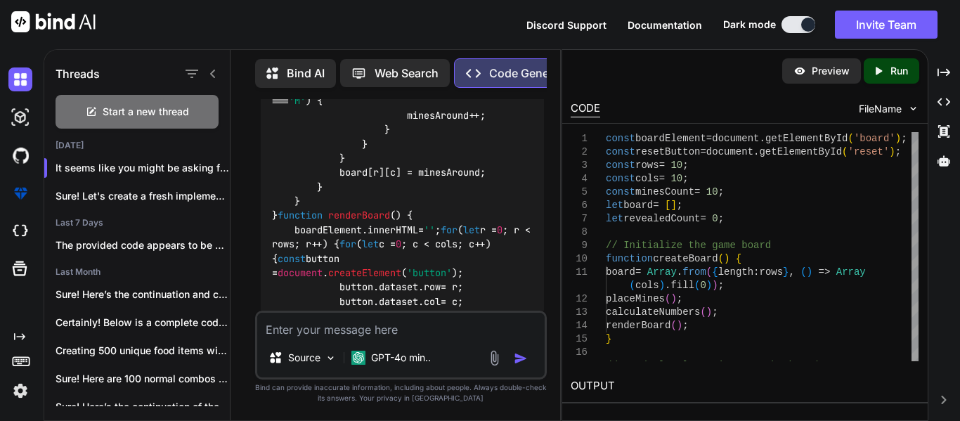
click at [405, 338] on div "Source GPT-4o min.." at bounding box center [401, 345] width 292 height 69
click at [405, 334] on textarea at bounding box center [400, 325] width 287 height 25
type textarea "n"
type textarea "make it html"
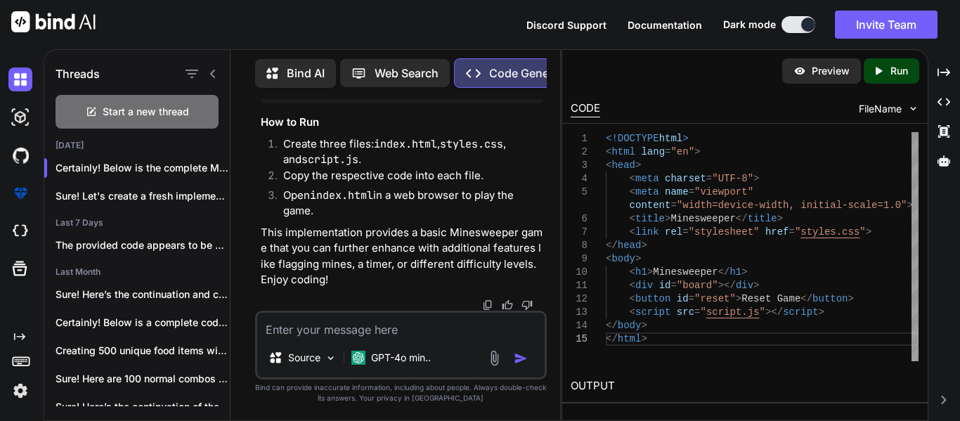
scroll to position [8797, 0]
click at [341, 327] on textarea at bounding box center [400, 325] width 287 height 25
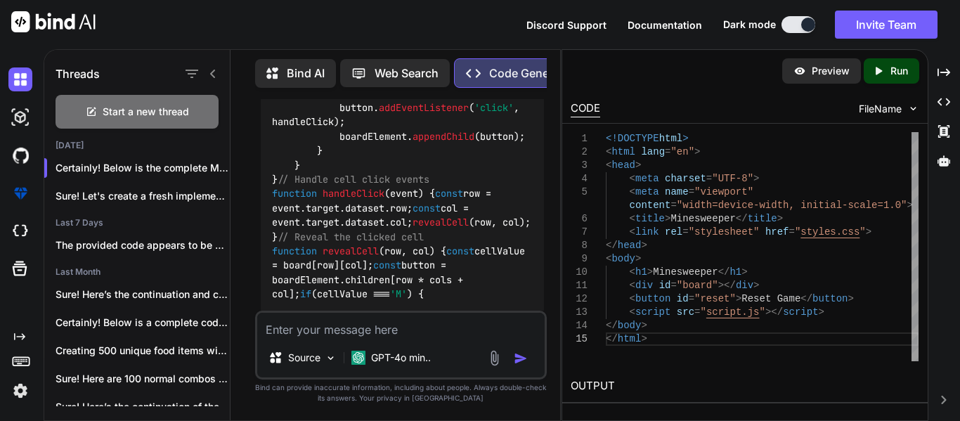
scroll to position [5859, 0]
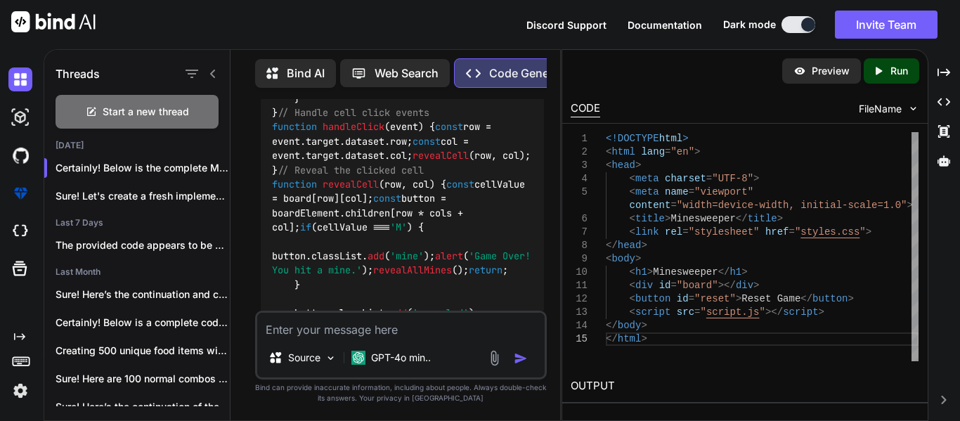
scroll to position [5911, 0]
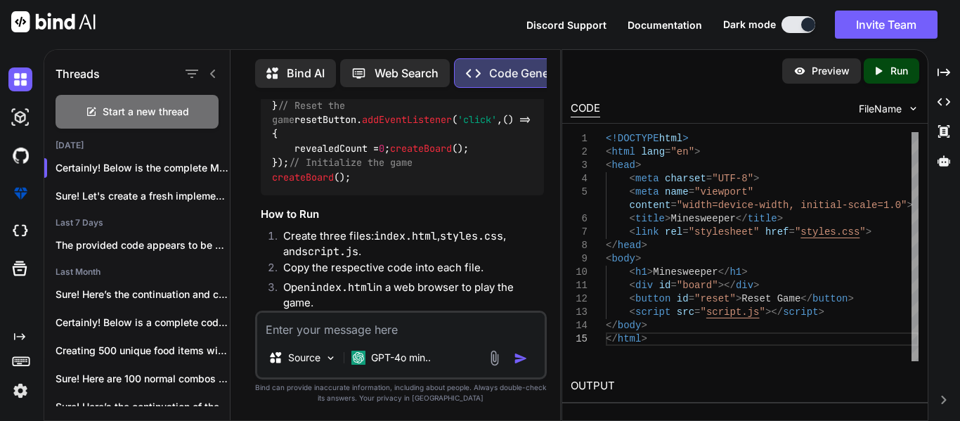
scroll to position [6269, 0]
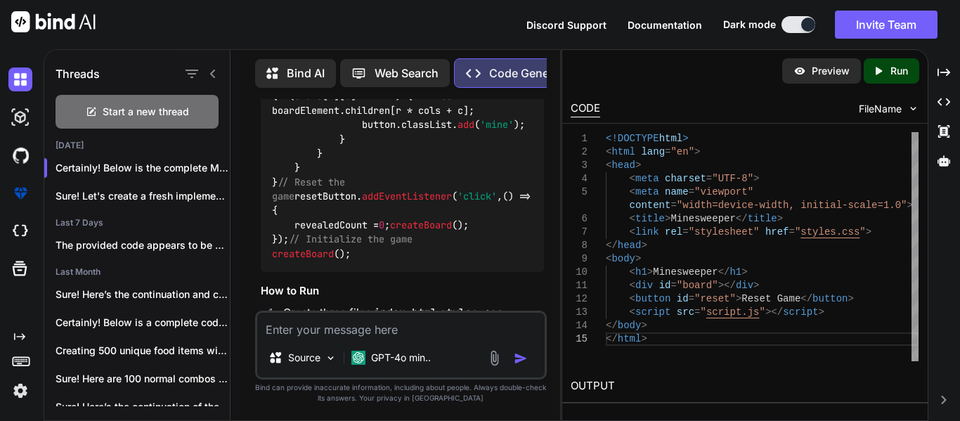
scroll to position [6280, 0]
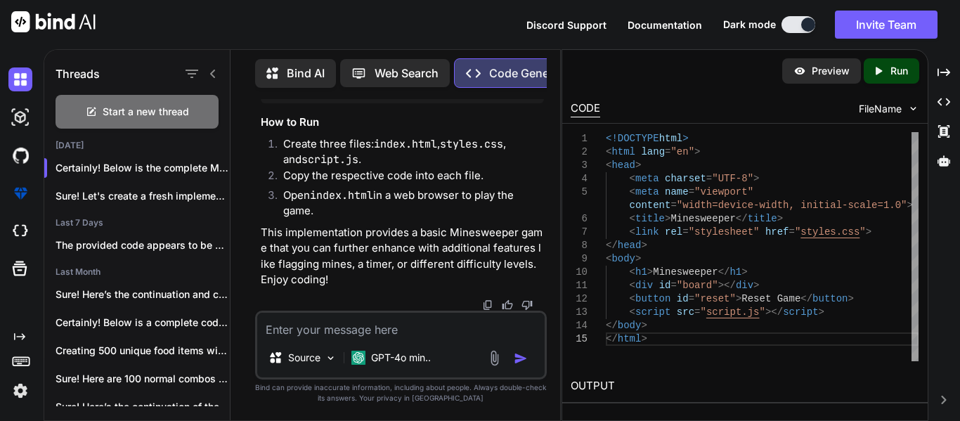
scroll to position [6633, 0]
click at [413, 328] on textarea at bounding box center [400, 325] width 287 height 25
type textarea "try again but in one index.html"
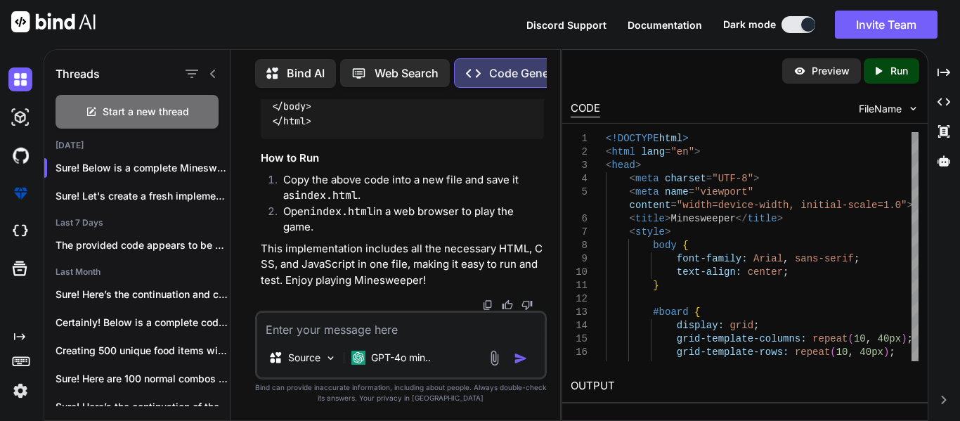
scroll to position [9133, 0]
click at [316, 327] on textarea at bounding box center [400, 325] width 287 height 25
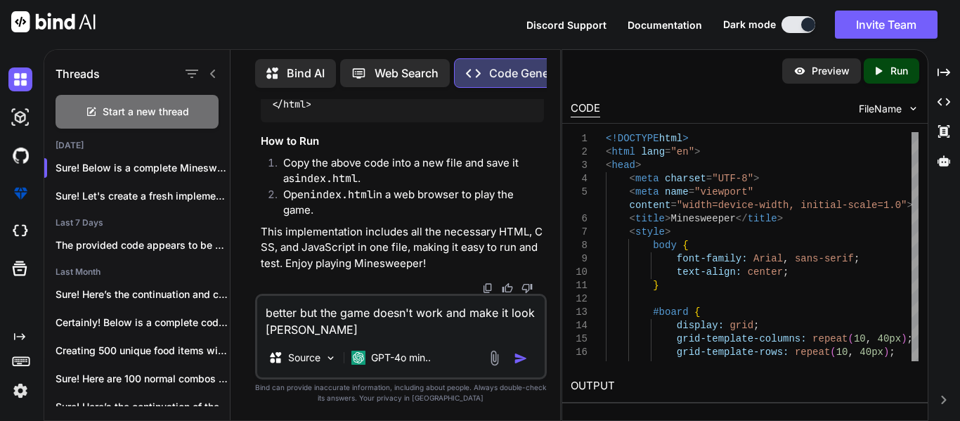
type textarea "better but the game doesn't work and make it look better"
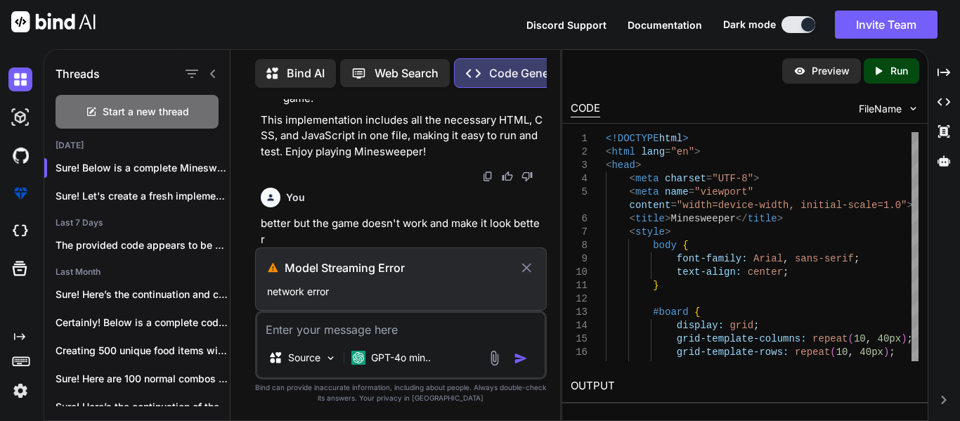
scroll to position [9057, 0]
click at [524, 271] on icon at bounding box center [527, 267] width 16 height 17
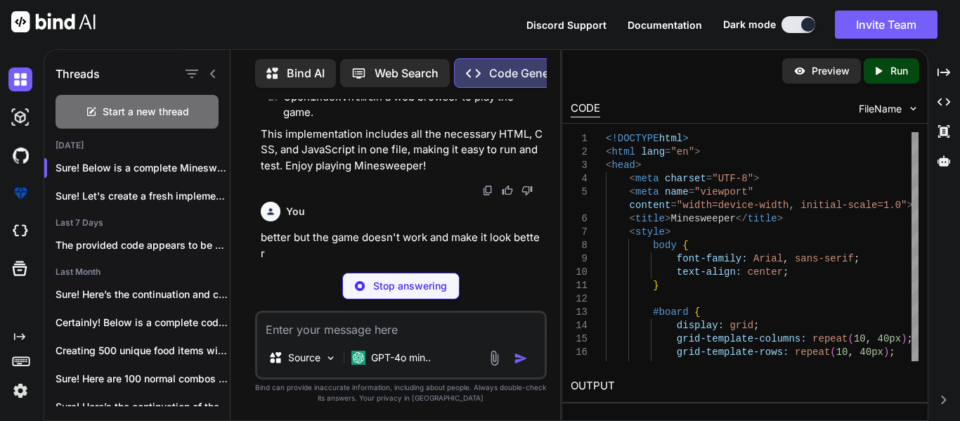
click at [388, 274] on div "Stop answering" at bounding box center [400, 286] width 117 height 27
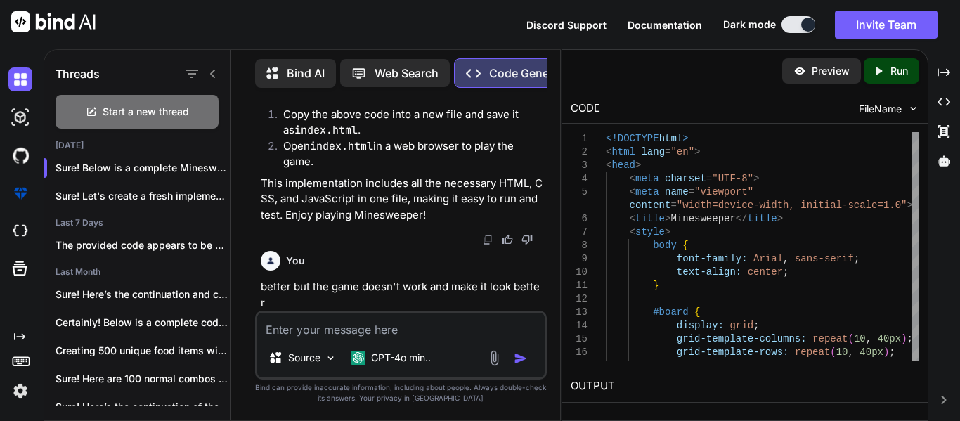
scroll to position [12183, 0]
click at [480, 297] on p "better but the game doesn't work and make it look better" at bounding box center [402, 295] width 283 height 32
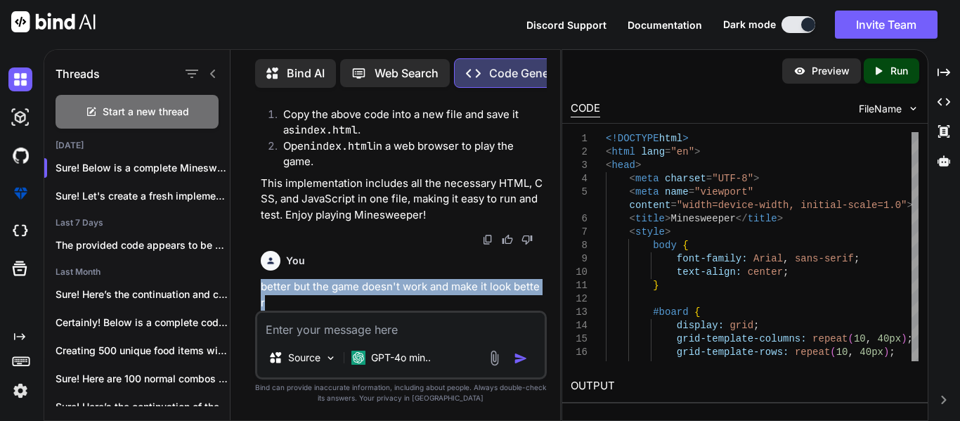
copy p "better but the game doesn't work and make it look better"
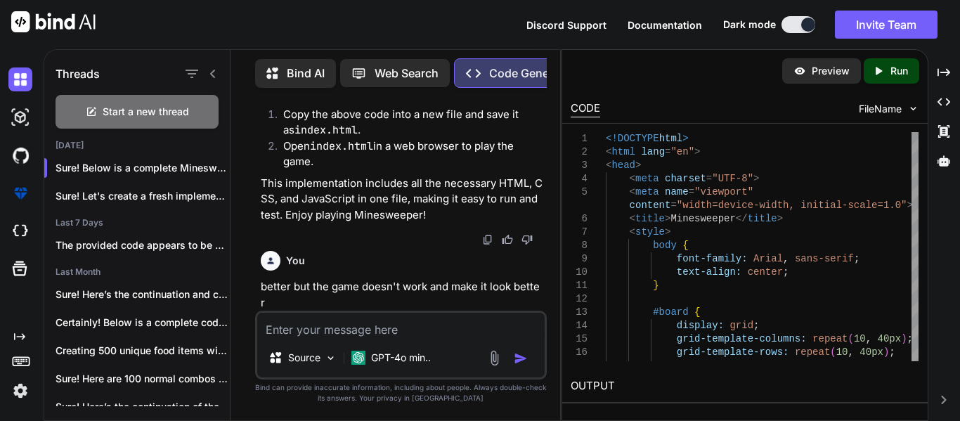
click at [482, 333] on textarea at bounding box center [400, 325] width 287 height 25
paste textarea "better but the game doesn't work and make it look better"
type textarea "better but the game doesn't work and make it look better"
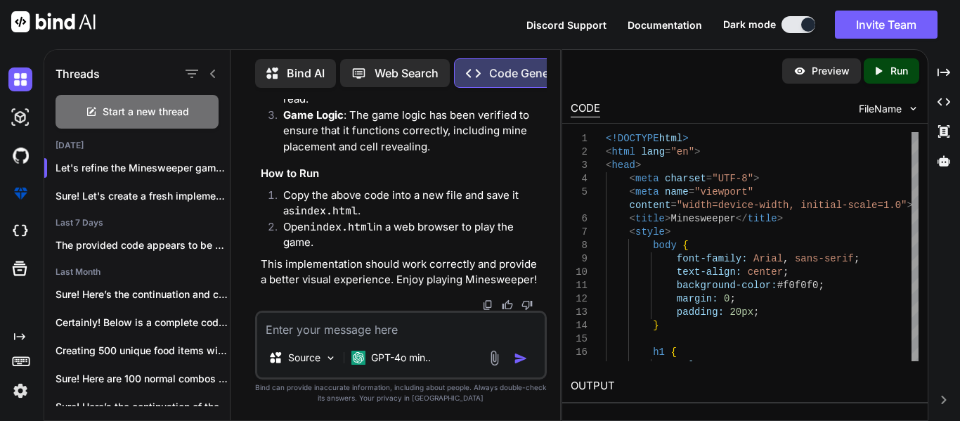
scroll to position [12507, 0]
click at [357, 329] on textarea at bounding box center [400, 325] width 287 height 25
type textarea "i"
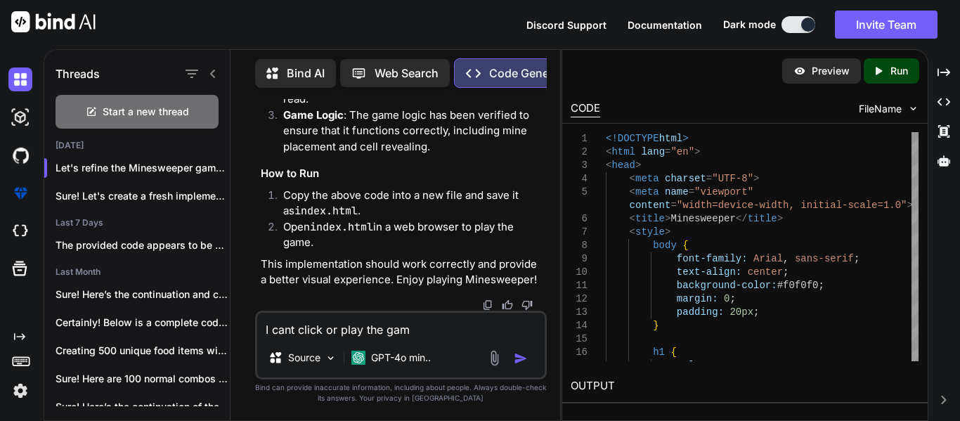
type textarea "I cant click or play the game"
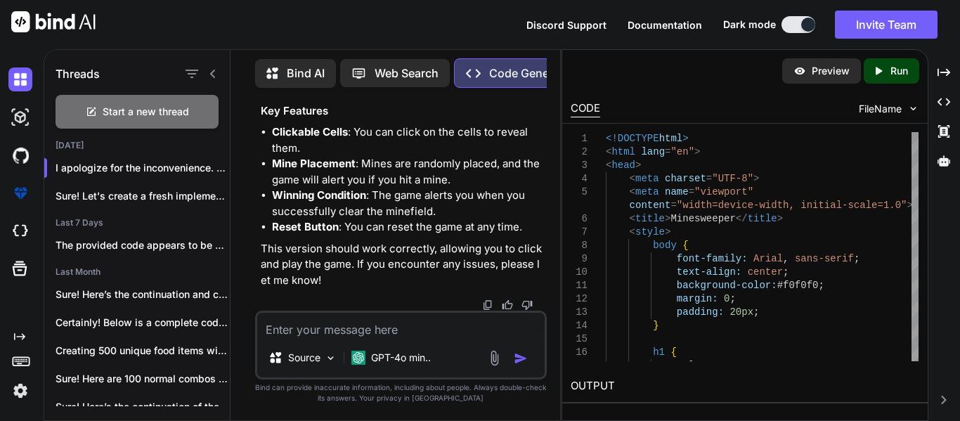
scroll to position [16683, 0]
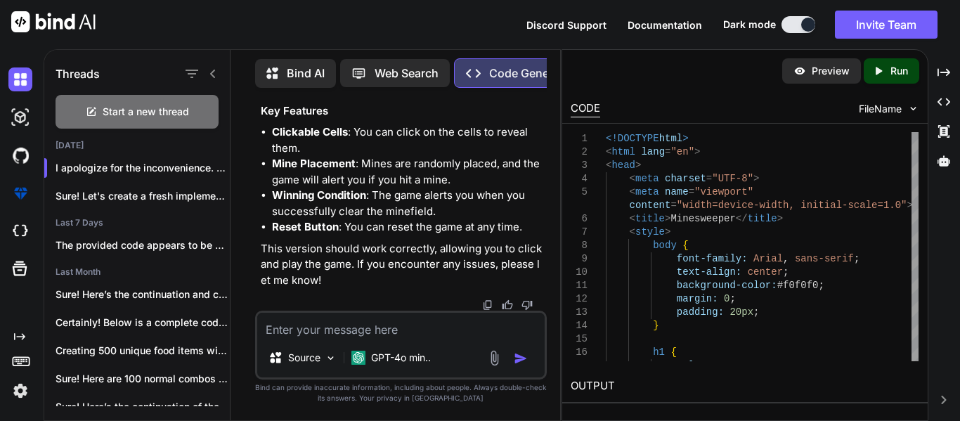
click at [320, 334] on textarea at bounding box center [400, 325] width 287 height 25
type textarea "it doesn't work"
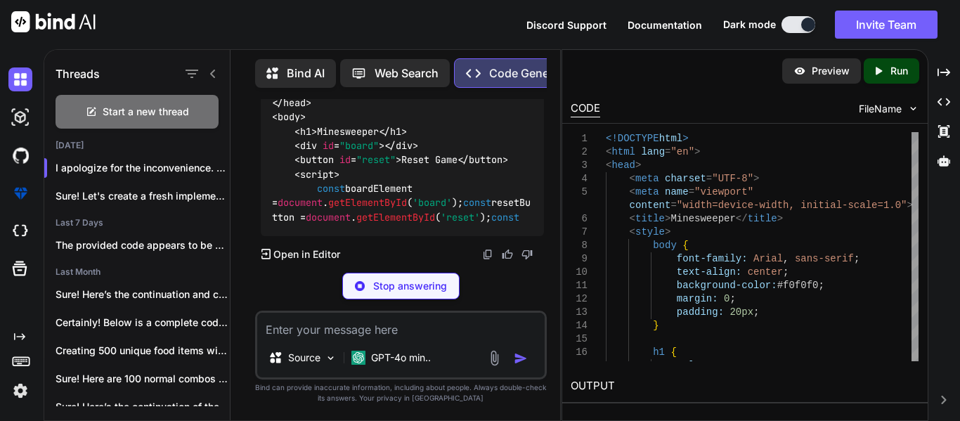
scroll to position [20738, 0]
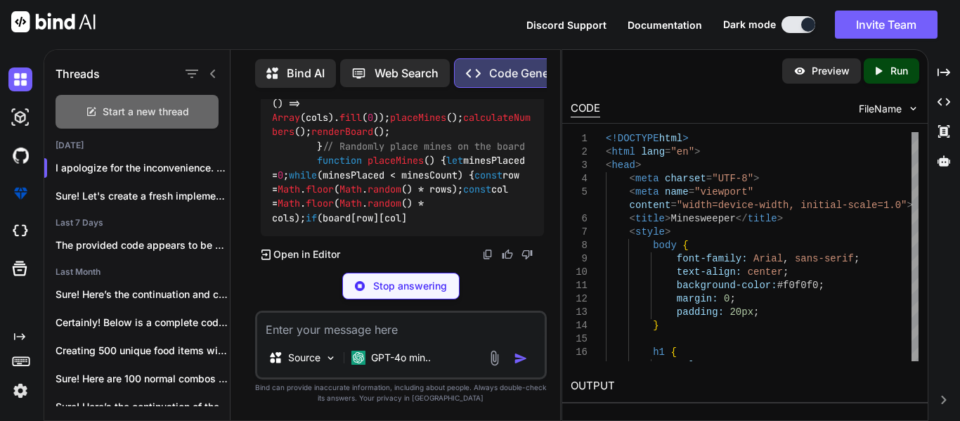
click at [150, 113] on span "Start a new thread" at bounding box center [146, 112] width 86 height 14
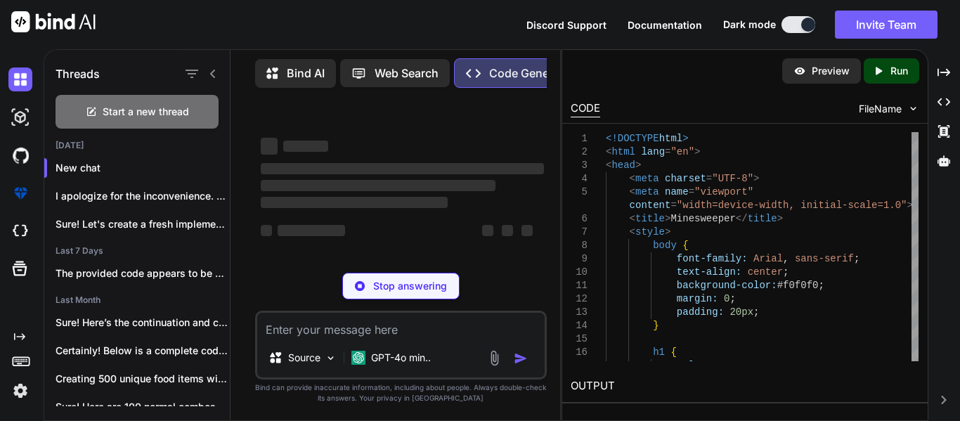
scroll to position [0, 0]
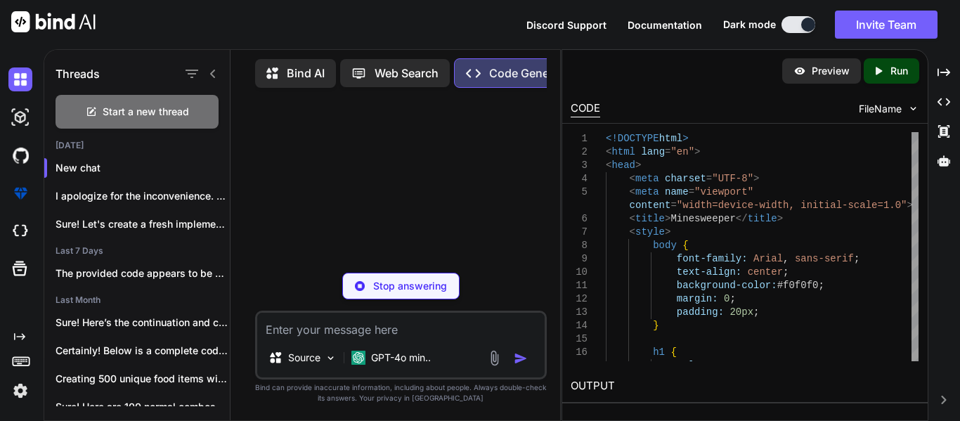
click at [317, 330] on textarea at bounding box center [400, 325] width 287 height 25
click at [389, 287] on p "Stop answering" at bounding box center [410, 286] width 74 height 14
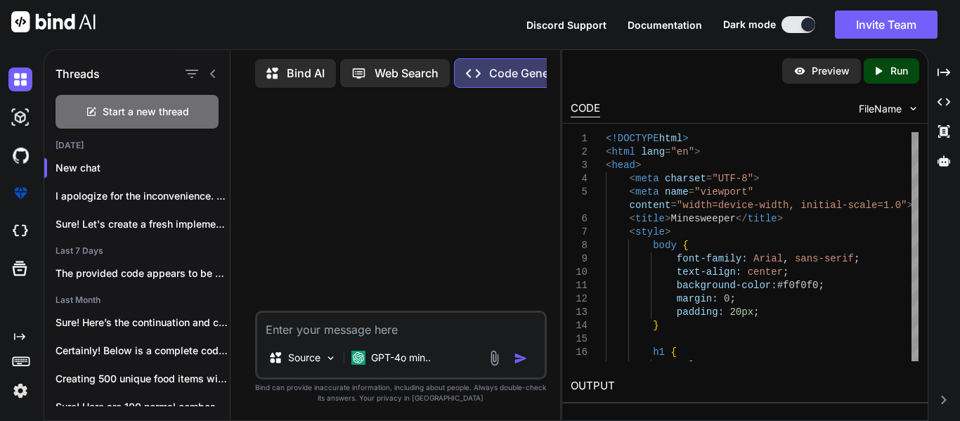
click at [384, 318] on textarea at bounding box center [400, 325] width 287 height 25
paste textarea "<!DOCTYPE html> <html lang="en"> <head> <meta charset="UTF-8"> <meta name="view…"
type textarea "fix it <!DOCTYPE html> <html lang="en"> <head> <meta charset="UTF-8"> <meta nam…"
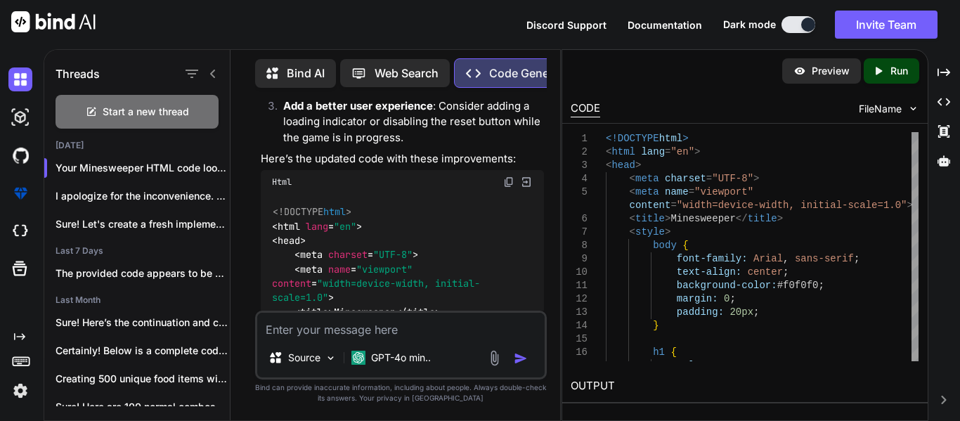
scroll to position [1357, 0]
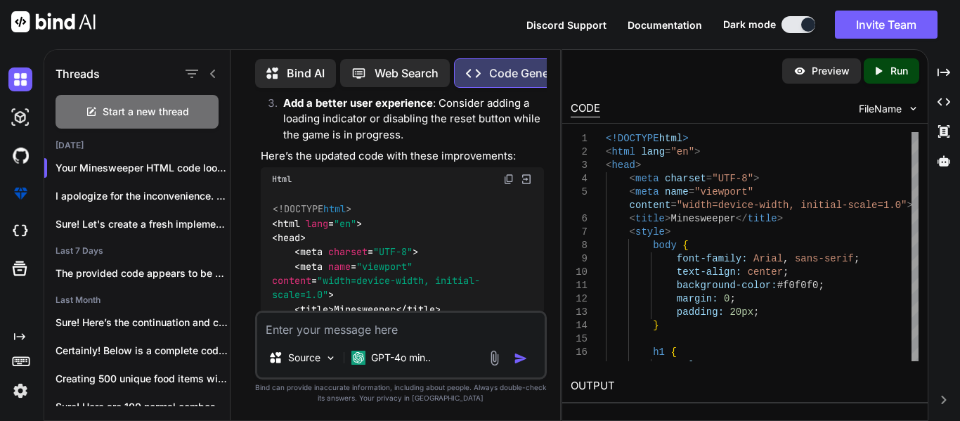
click at [501, 167] on div "Html" at bounding box center [402, 179] width 283 height 24
click at [507, 174] on img at bounding box center [508, 179] width 11 height 11
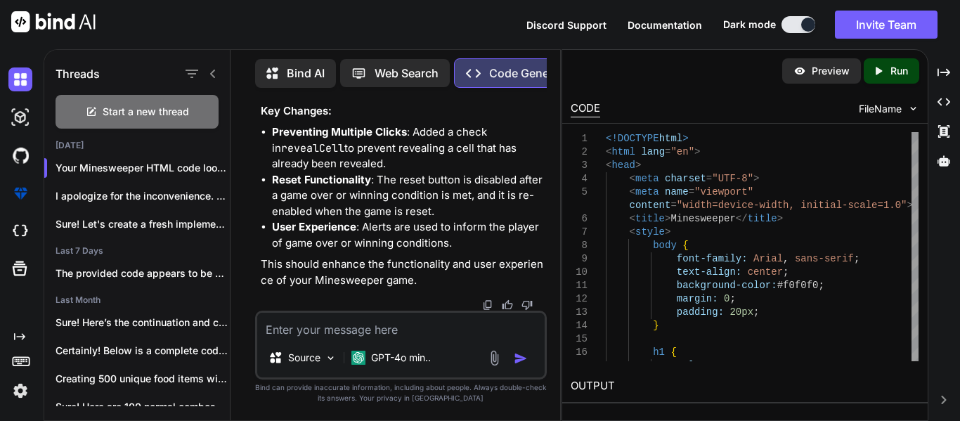
scroll to position [5173, 0]
click at [326, 325] on textarea at bounding box center [400, 325] width 287 height 25
paste textarea "const GRID_SIZE = 10; const NUM_MINES = 15; const MAX_LIVES = 3; const gameGrid…"
type textarea "fix it const GRID_SIZE = 10; const NUM_MINES = 15; const MAX_LIVES = 3; const g…"
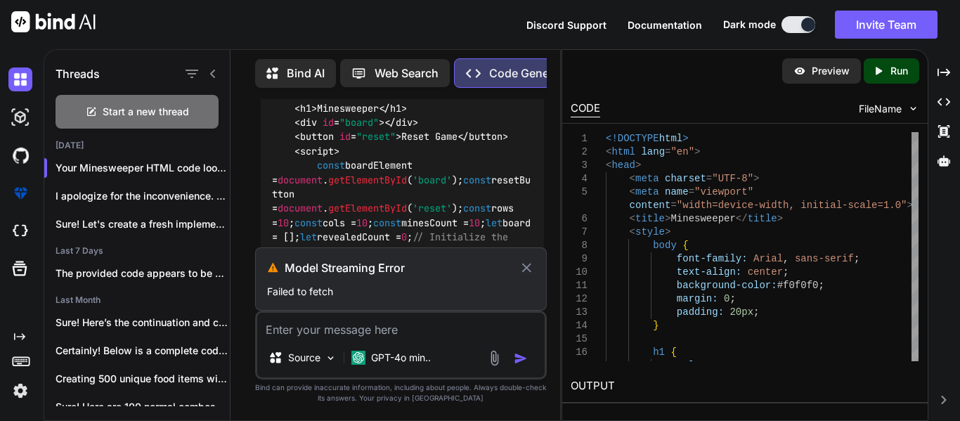
scroll to position [1140, 0]
